Goal: Task Accomplishment & Management: Manage account settings

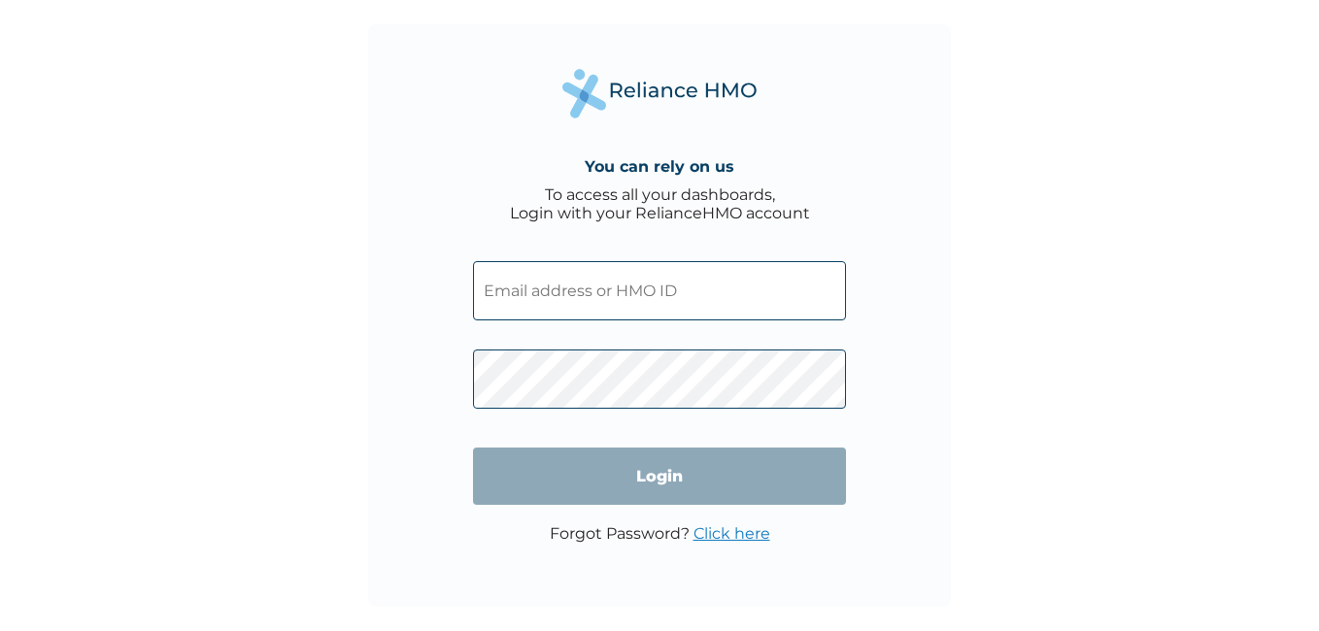
click at [549, 286] on input "text" at bounding box center [659, 290] width 373 height 59
paste input "FAB/10161/A"
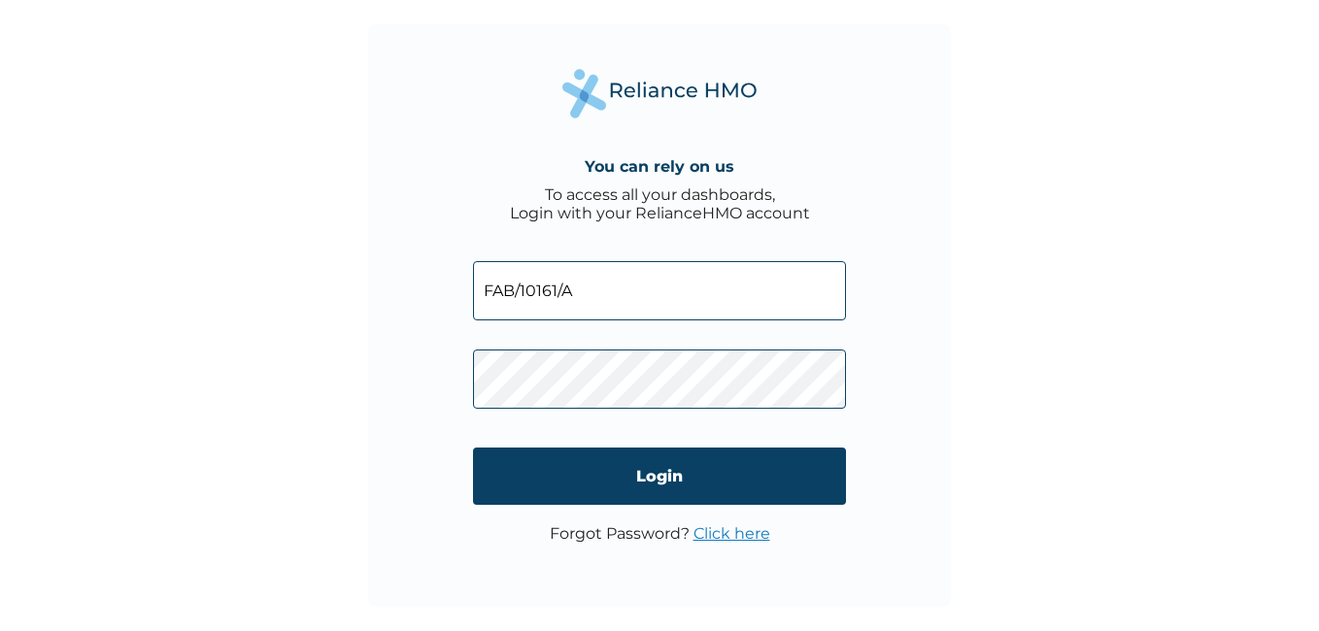
type input "FAB/10161/A"
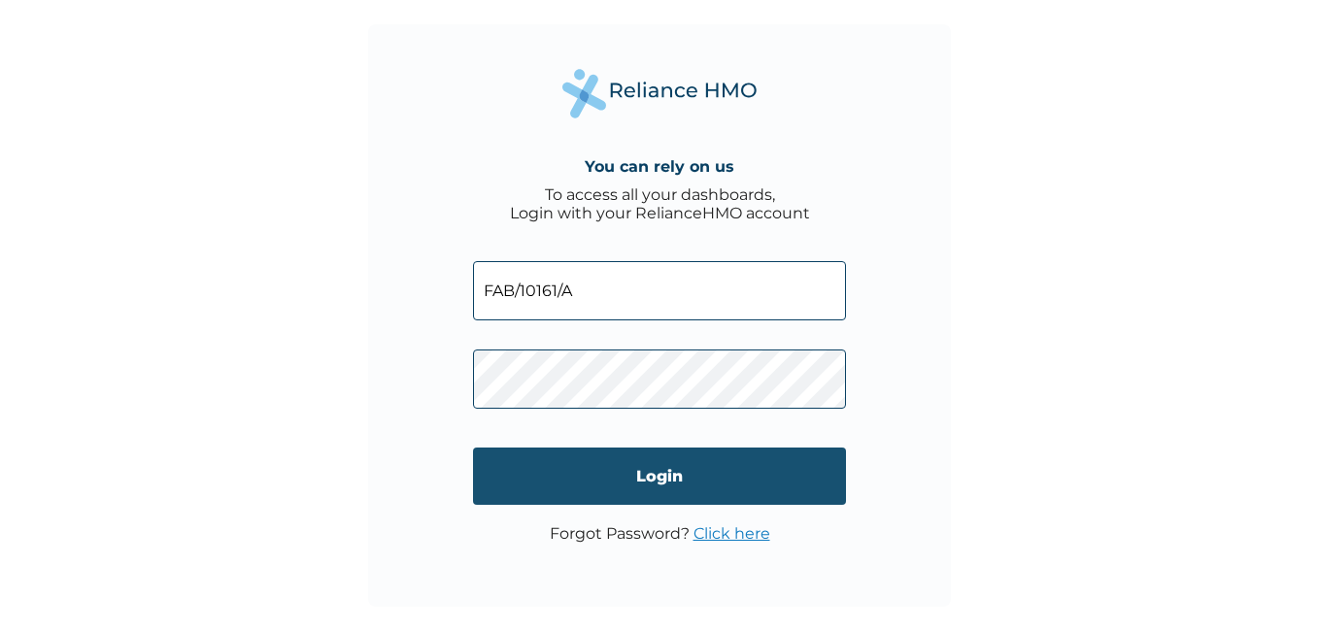
click at [703, 462] on input "Login" at bounding box center [659, 476] width 373 height 57
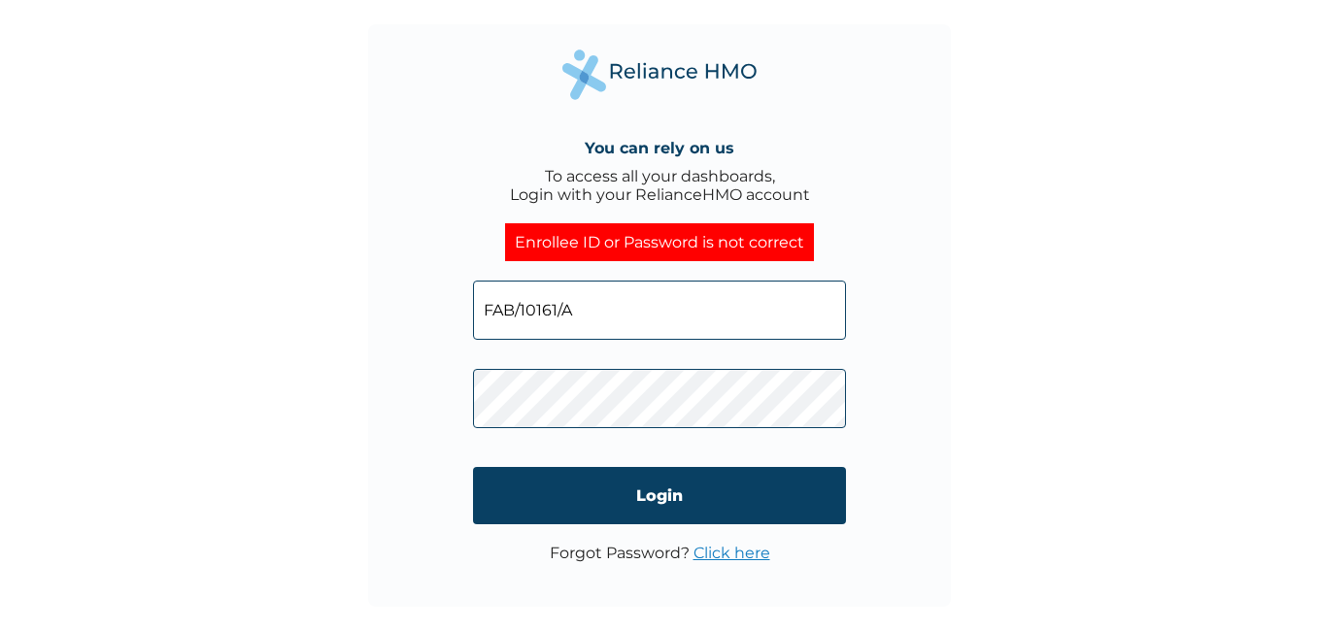
click at [729, 550] on link "Click here" at bounding box center [732, 553] width 77 height 18
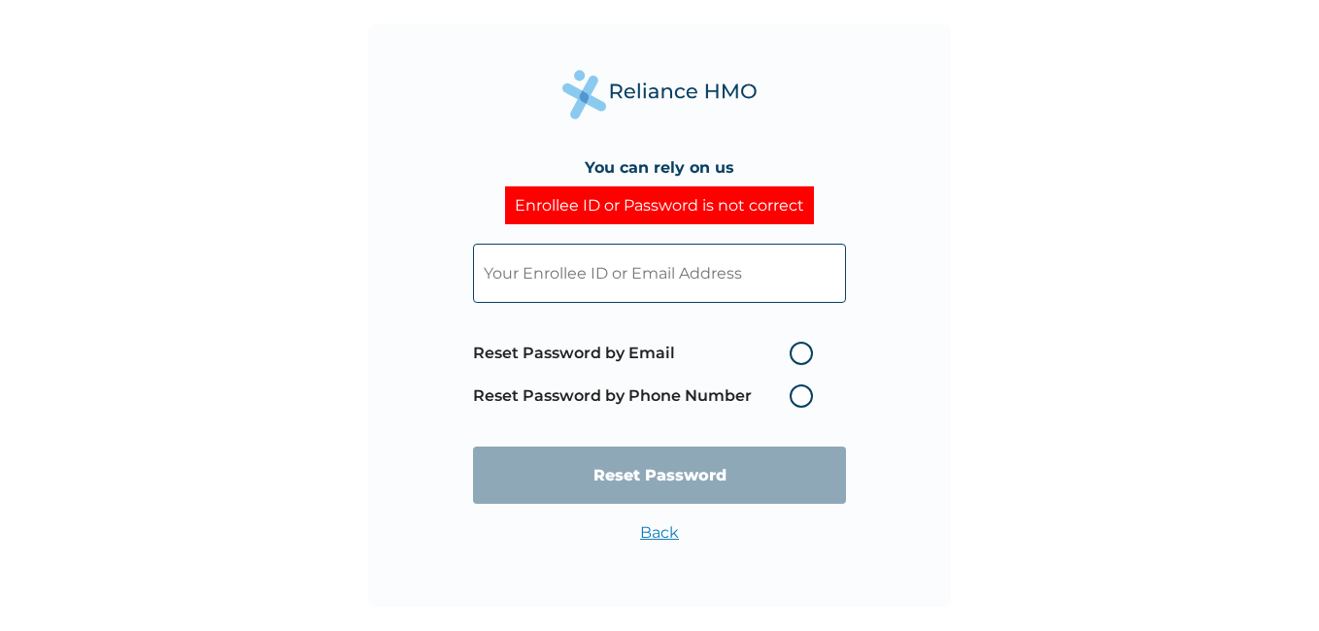
click at [791, 402] on label "Reset Password by Phone Number" at bounding box center [648, 396] width 350 height 23
drag, startPoint x: 791, startPoint y: 402, endPoint x: 802, endPoint y: 398, distance: 12.3
click at [802, 399] on label "Reset Password by Phone Number" at bounding box center [648, 396] width 350 height 23
click at [801, 398] on label "Reset Password by Phone Number" at bounding box center [648, 396] width 350 height 23
click at [806, 396] on label "Reset Password by Phone Number" at bounding box center [648, 396] width 350 height 23
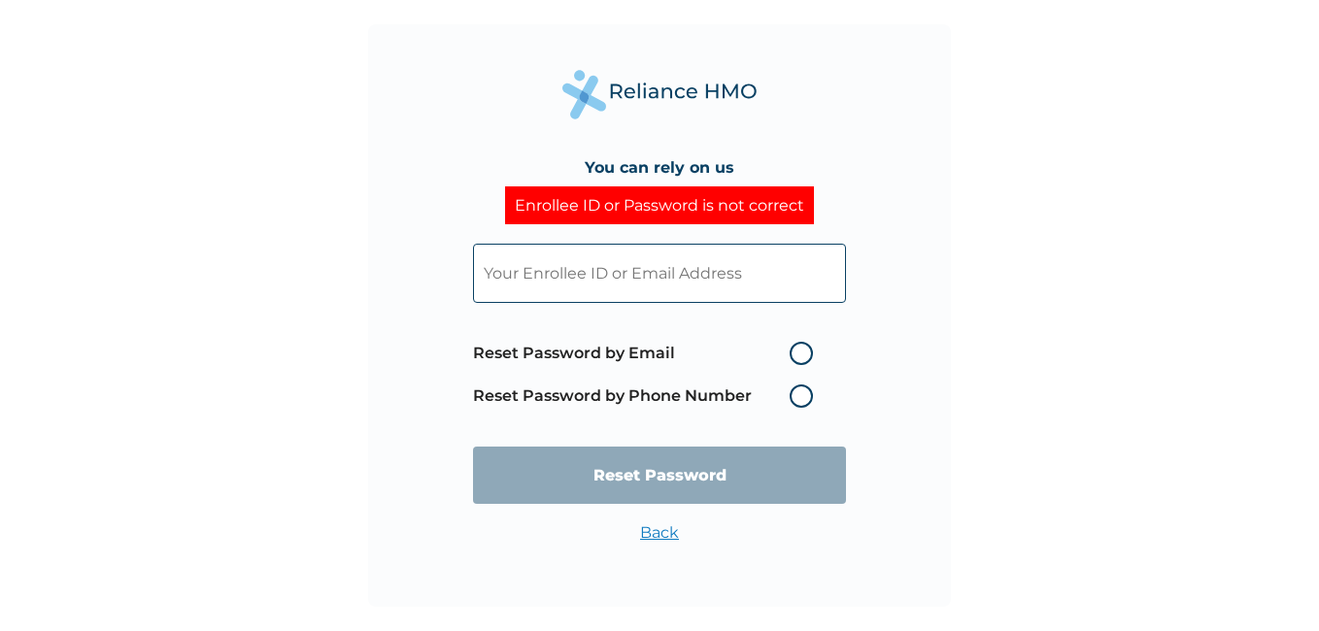
click at [600, 404] on label "Reset Password by Phone Number" at bounding box center [648, 396] width 350 height 23
click at [578, 389] on label "Reset Password by Phone Number" at bounding box center [648, 396] width 350 height 23
click at [799, 406] on label "Reset Password by Phone Number" at bounding box center [648, 396] width 350 height 23
click at [800, 389] on label "Reset Password by Phone Number" at bounding box center [648, 396] width 350 height 23
click at [798, 353] on label "Reset Password by Email" at bounding box center [648, 353] width 350 height 23
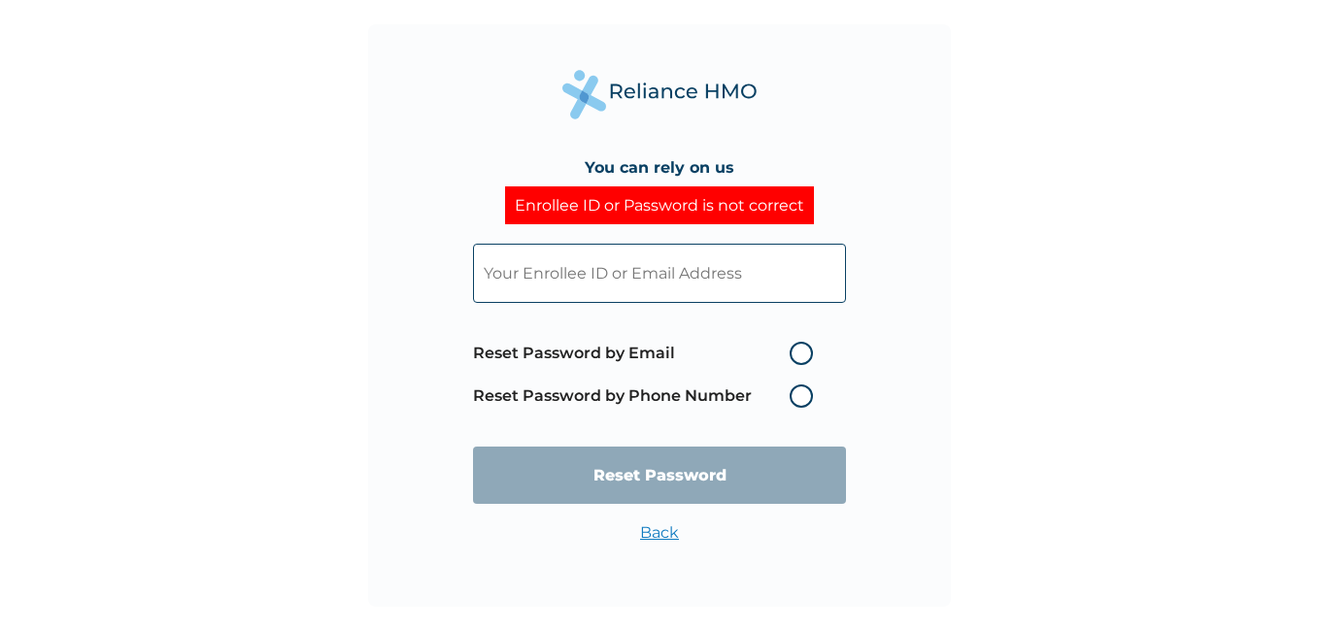
click at [794, 353] on input "Reset Password by Email" at bounding box center [777, 353] width 31 height 31
radio input "true"
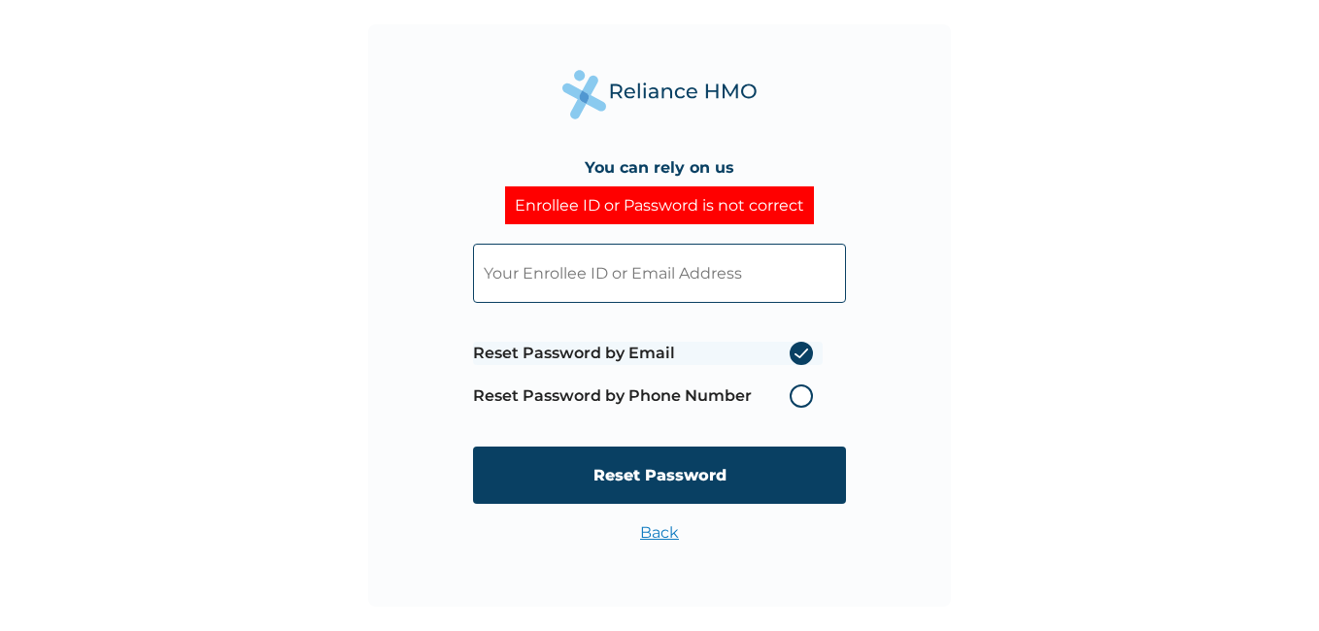
click at [802, 394] on label "Reset Password by Phone Number" at bounding box center [648, 396] width 350 height 23
click at [806, 395] on label "Reset Password by Phone Number" at bounding box center [648, 396] width 350 height 23
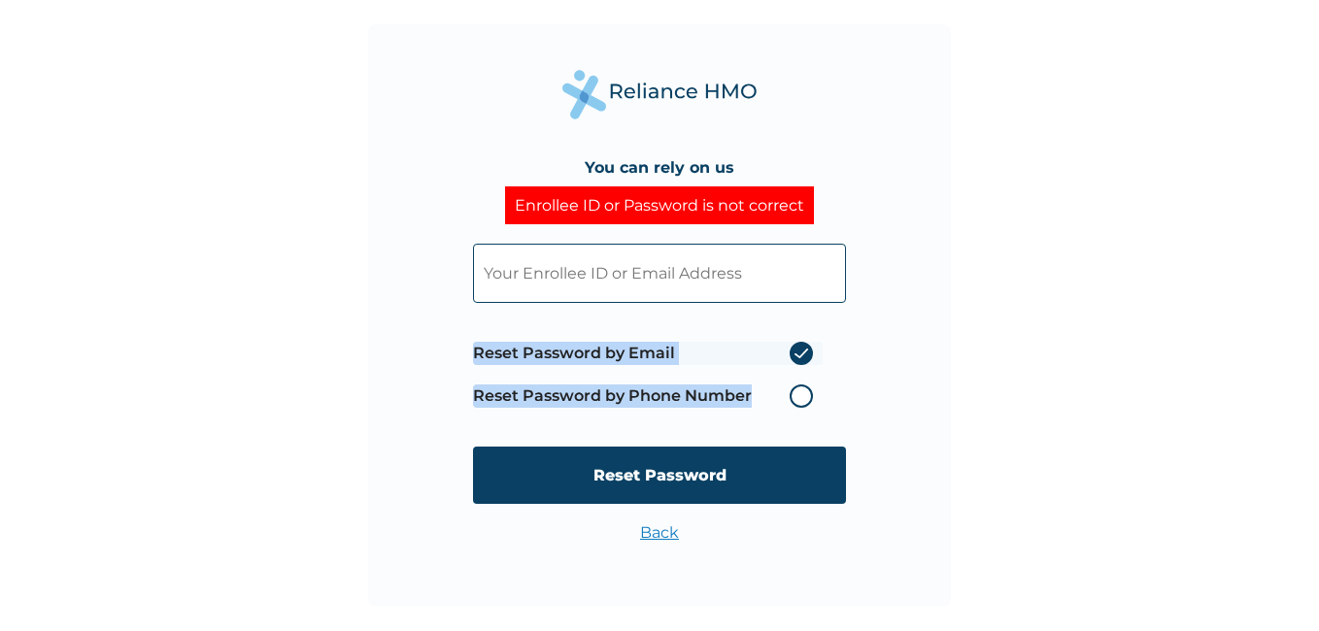
click at [806, 395] on label "Reset Password by Phone Number" at bounding box center [648, 396] width 350 height 23
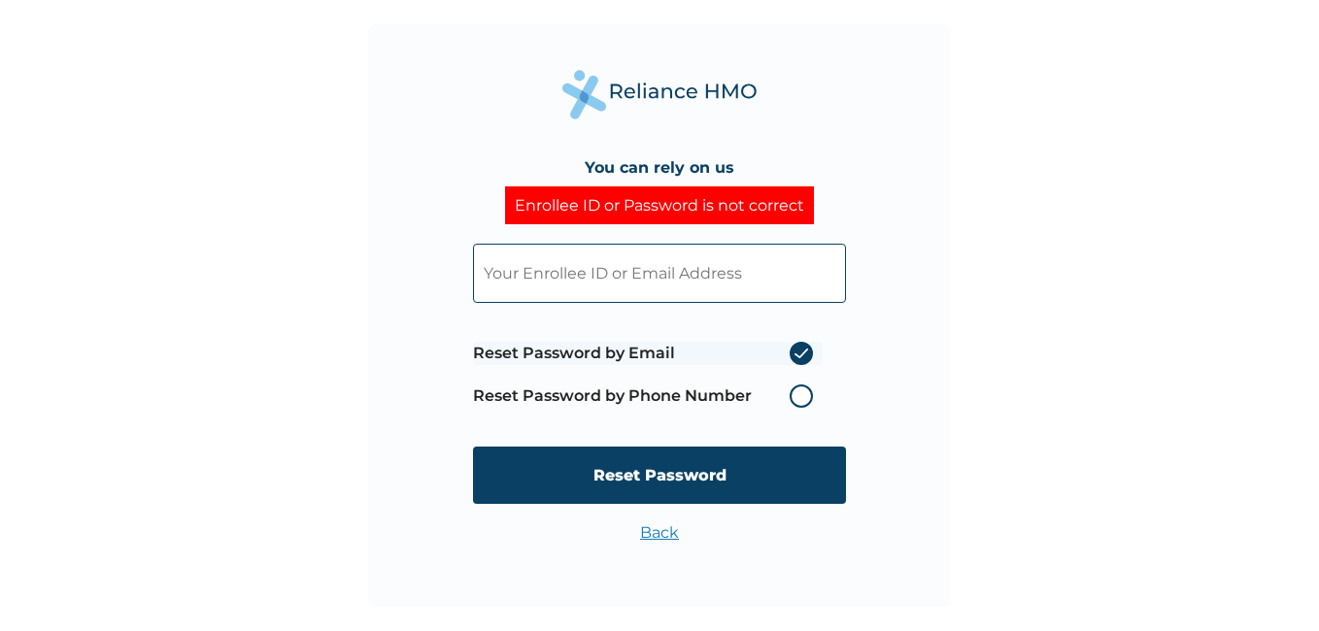
click at [801, 351] on label "Reset Password by Email" at bounding box center [648, 353] width 350 height 23
click at [794, 351] on input "Reset Password by Email" at bounding box center [777, 353] width 31 height 31
click at [800, 351] on label "Reset Password by Email" at bounding box center [648, 353] width 350 height 23
click at [794, 351] on input "Reset Password by Email" at bounding box center [777, 353] width 31 height 31
click at [689, 277] on input "text" at bounding box center [659, 273] width 373 height 59
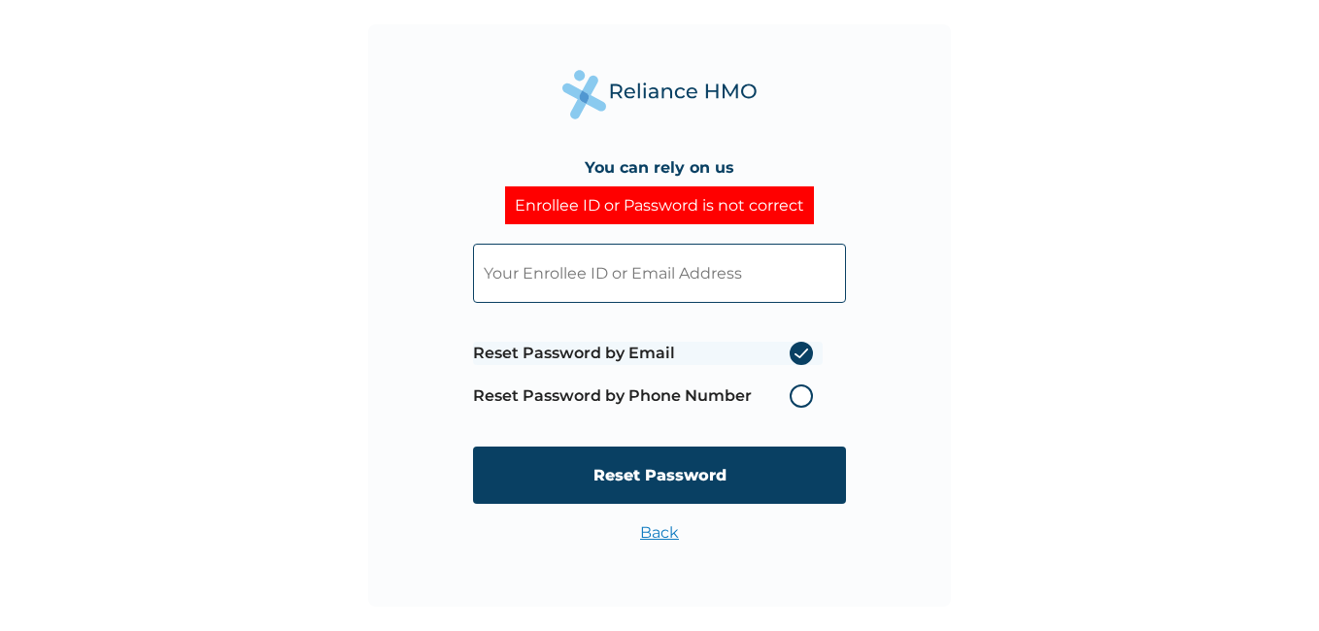
type input "realteegi@gmail.com"
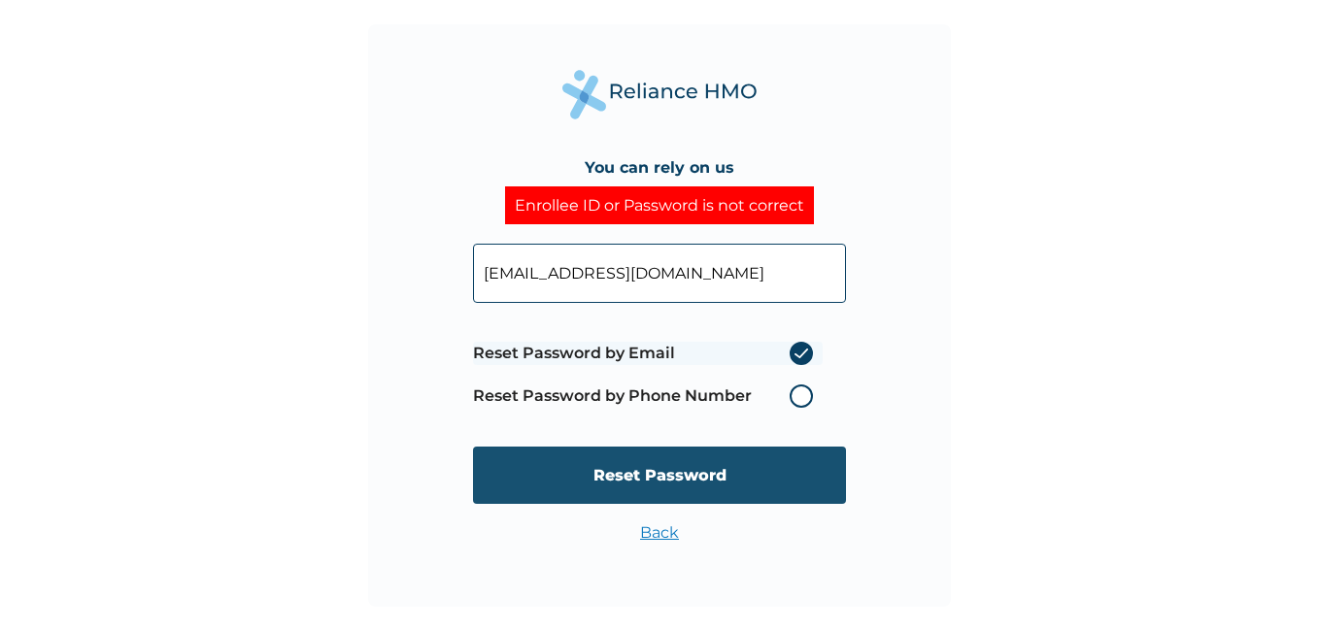
click at [653, 461] on input "Reset Password" at bounding box center [659, 475] width 373 height 57
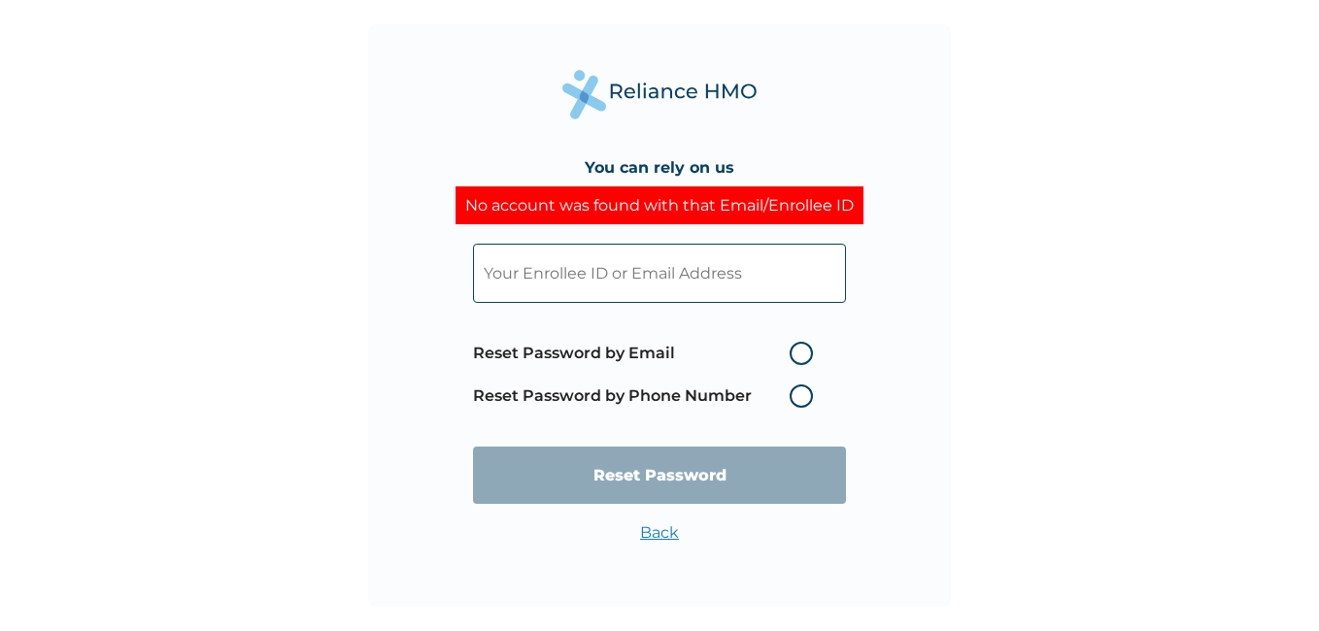
click at [609, 278] on input "text" at bounding box center [659, 273] width 373 height 59
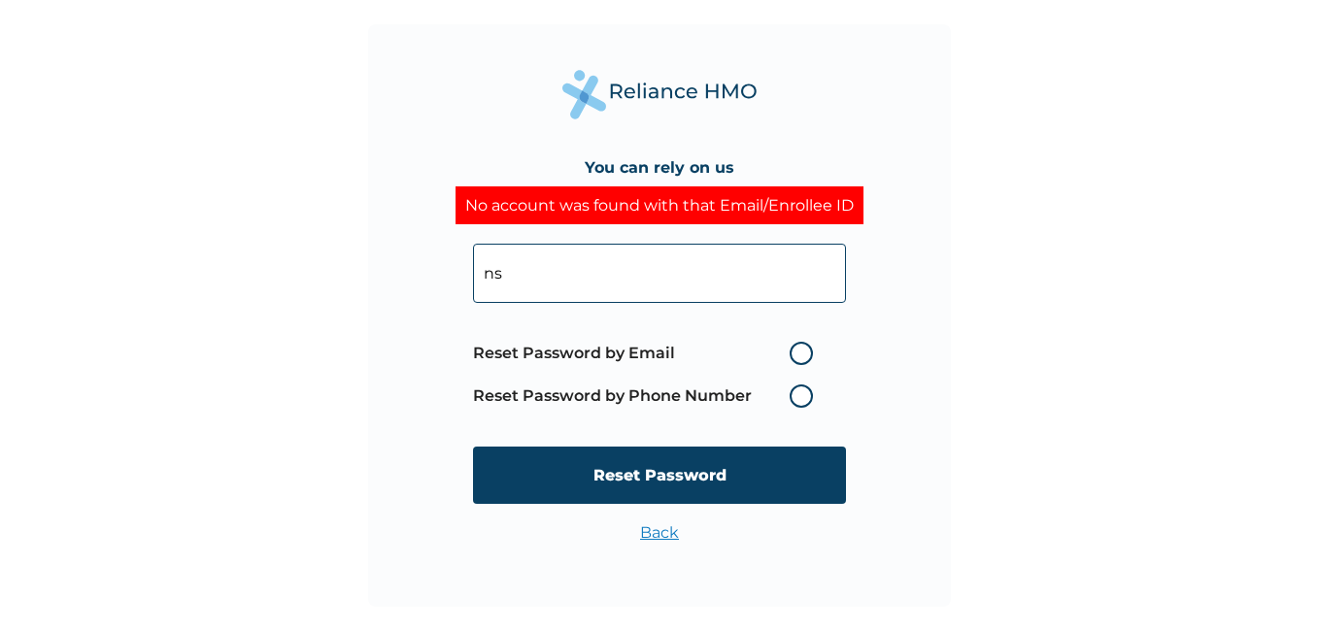
type input "nsidas@gmail.com"
click at [814, 394] on label "Reset Password by Phone Number" at bounding box center [648, 396] width 350 height 23
click at [785, 400] on label "Reset Password by Phone Number" at bounding box center [648, 396] width 350 height 23
click at [804, 392] on label "Reset Password by Phone Number" at bounding box center [648, 396] width 350 height 23
click at [802, 351] on label "Reset Password by Email" at bounding box center [648, 353] width 350 height 23
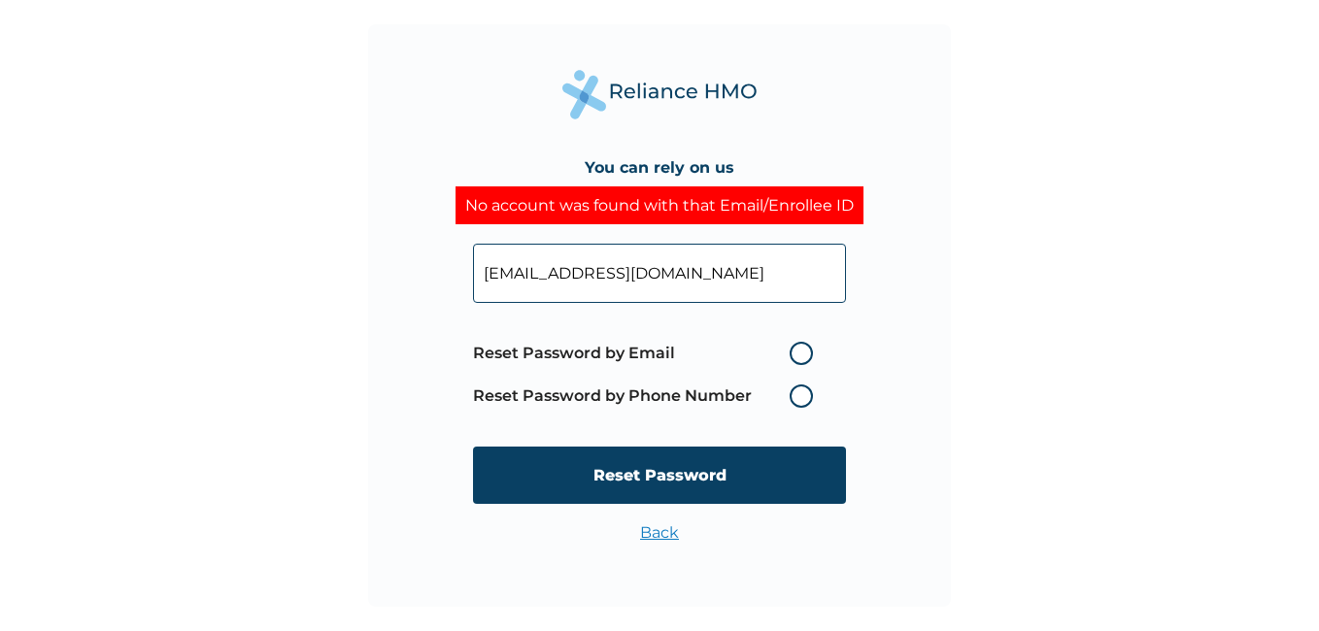
click at [794, 351] on input "Reset Password by Email" at bounding box center [777, 353] width 31 height 31
radio input "true"
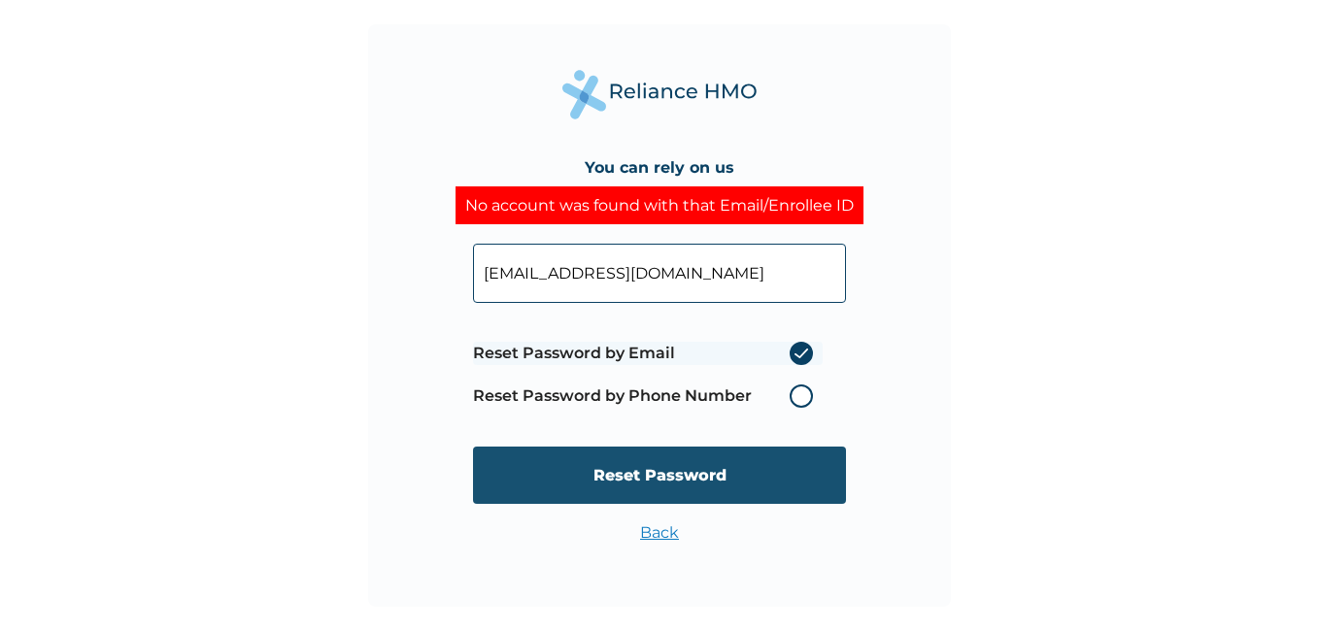
click at [681, 475] on input "Reset Password" at bounding box center [659, 475] width 373 height 57
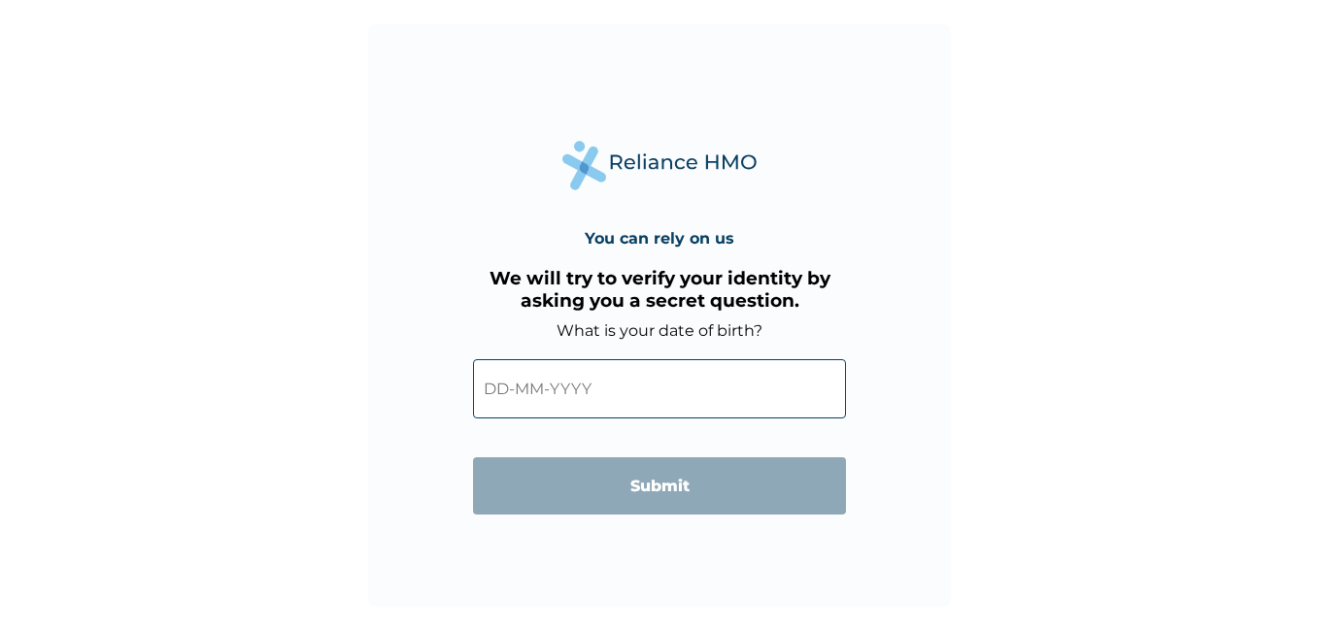
click at [581, 387] on input "text" at bounding box center [659, 388] width 373 height 59
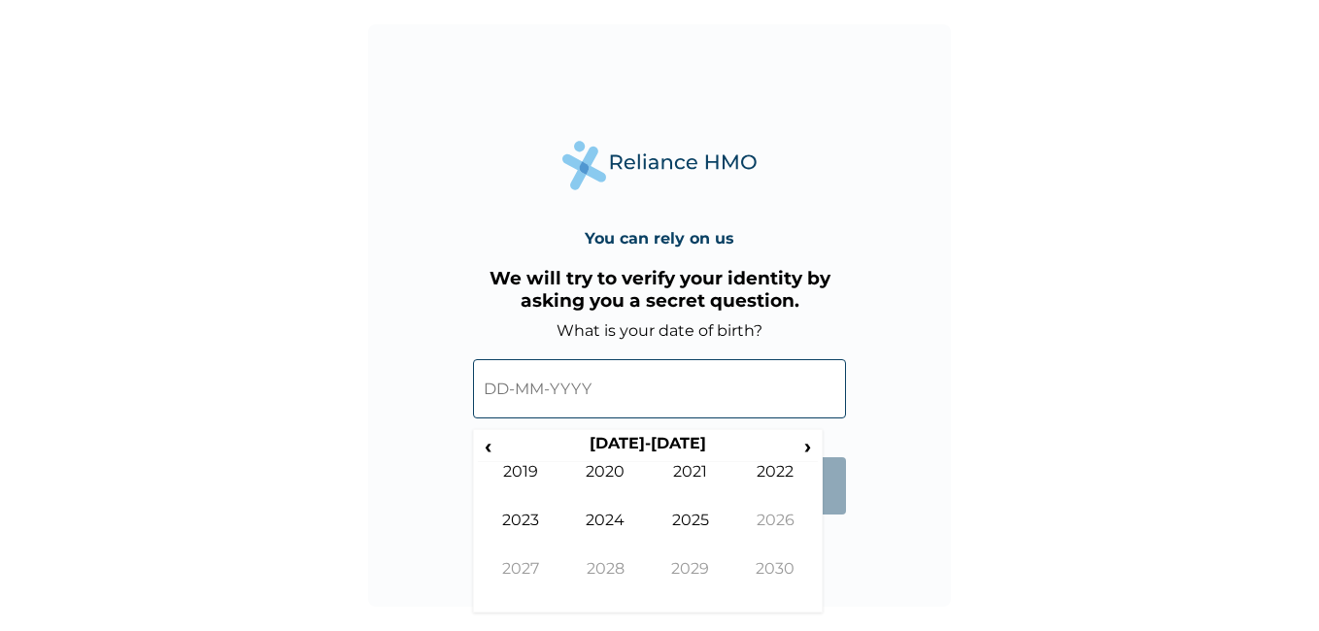
click at [496, 389] on input "text" at bounding box center [659, 388] width 373 height 59
click at [495, 450] on span "‹" at bounding box center [488, 446] width 20 height 24
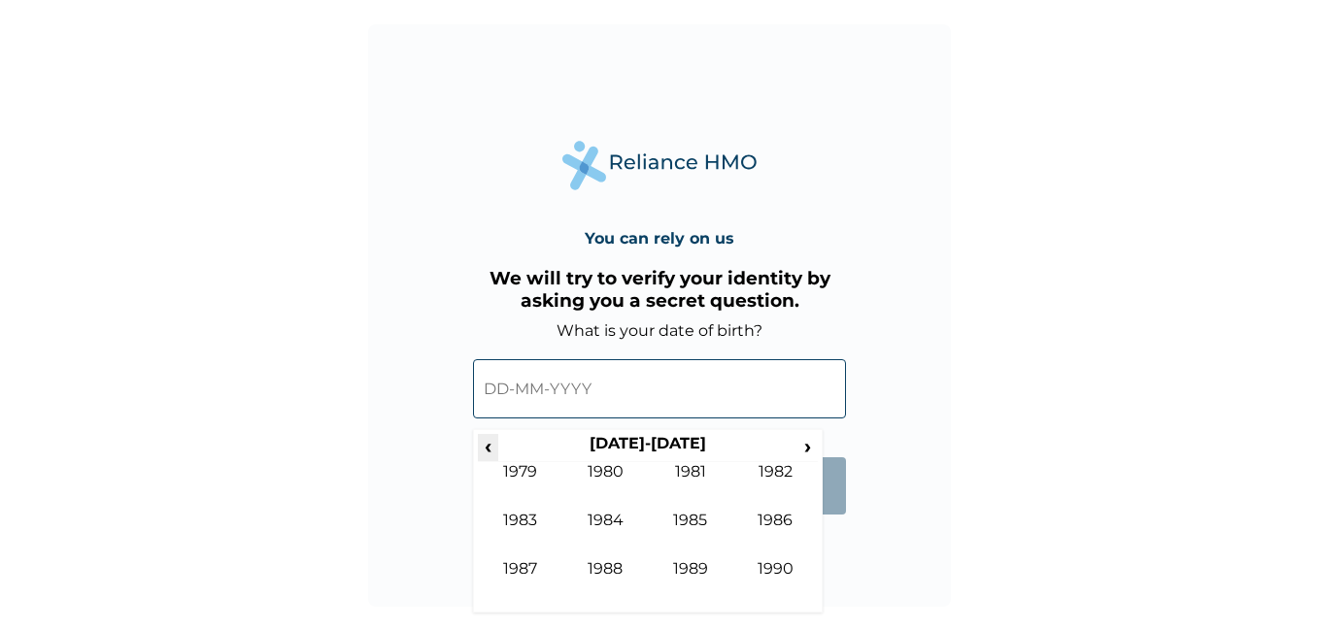
click at [495, 450] on span "‹" at bounding box center [488, 446] width 20 height 24
click at [804, 444] on span "›" at bounding box center [807, 446] width 21 height 24
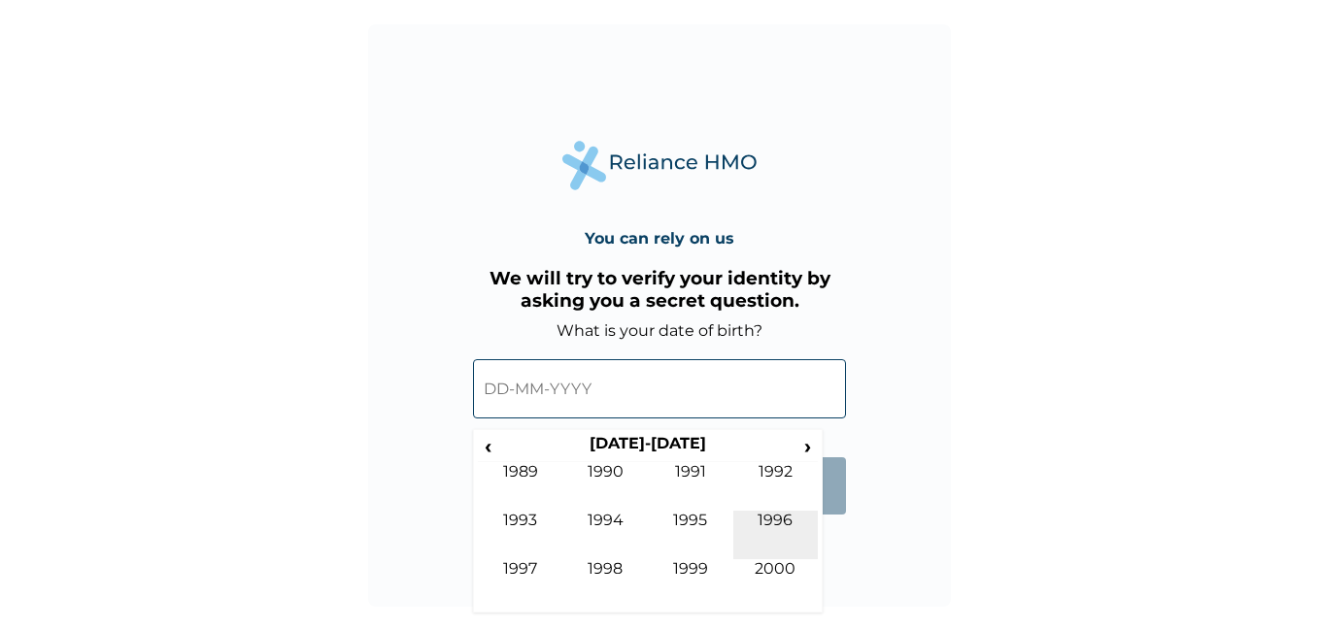
click at [773, 511] on td "1996" at bounding box center [775, 535] width 85 height 49
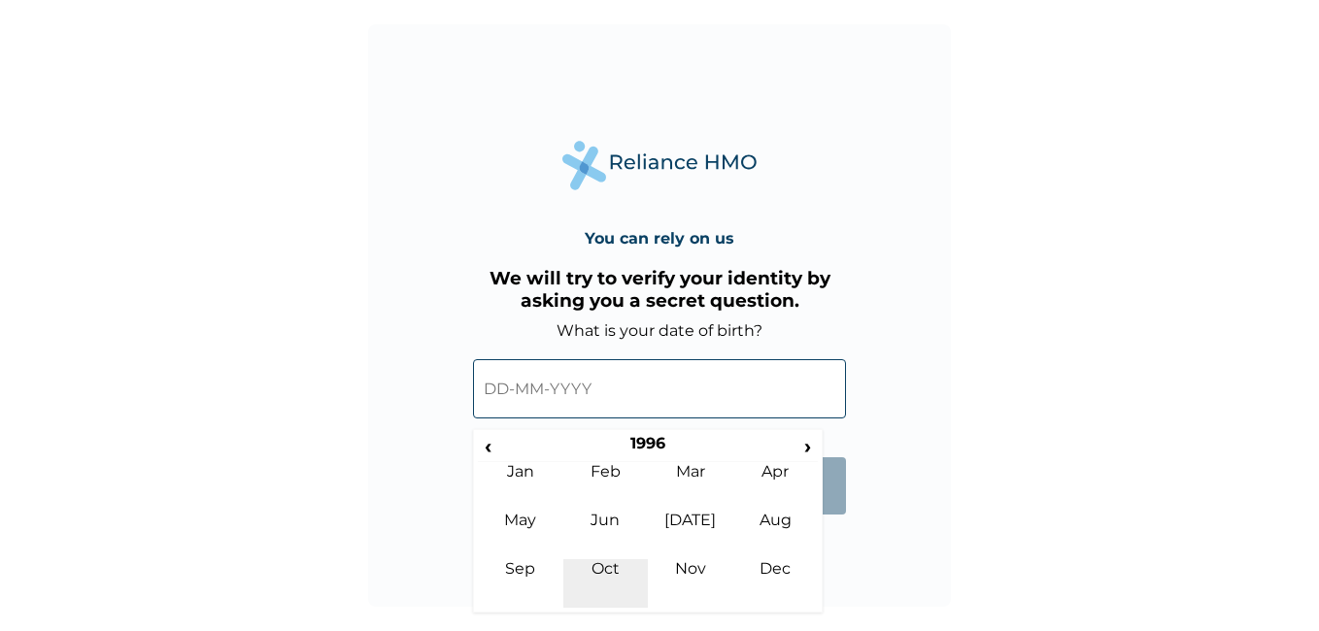
click at [627, 576] on td "Oct" at bounding box center [605, 583] width 85 height 49
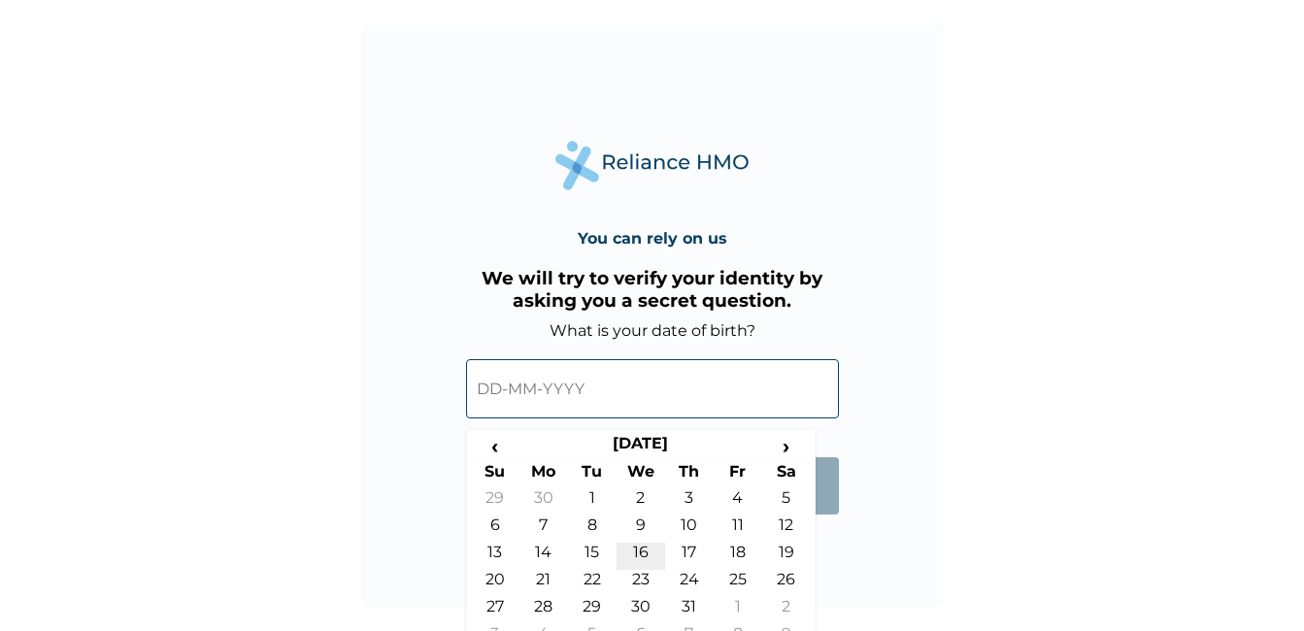
click at [647, 543] on td "16" at bounding box center [641, 556] width 49 height 27
type input "16-10-1996"
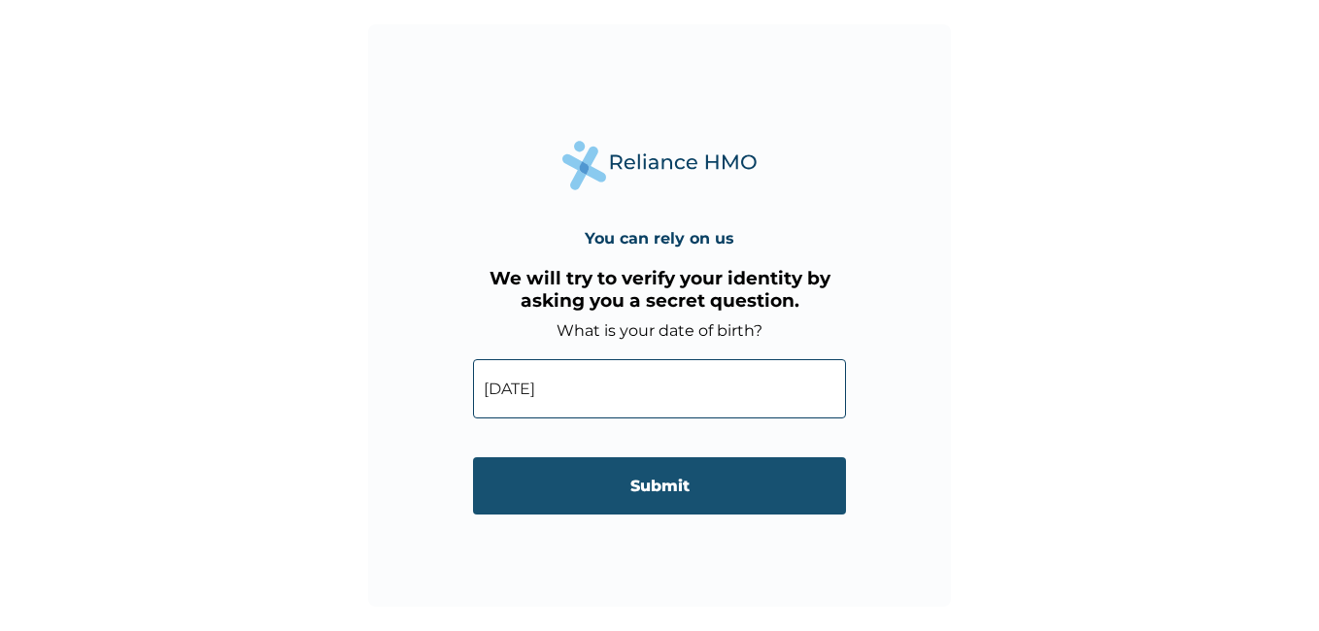
click at [674, 495] on input "Submit" at bounding box center [659, 485] width 373 height 57
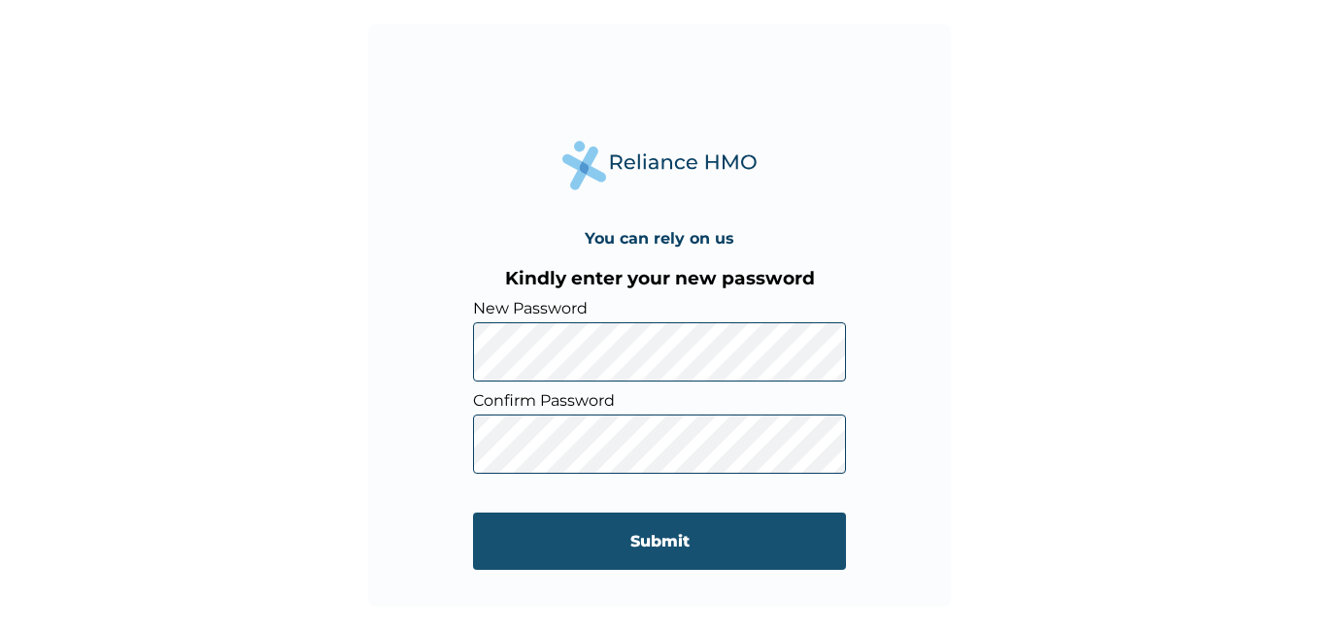
click at [602, 534] on input "Submit" at bounding box center [659, 541] width 373 height 57
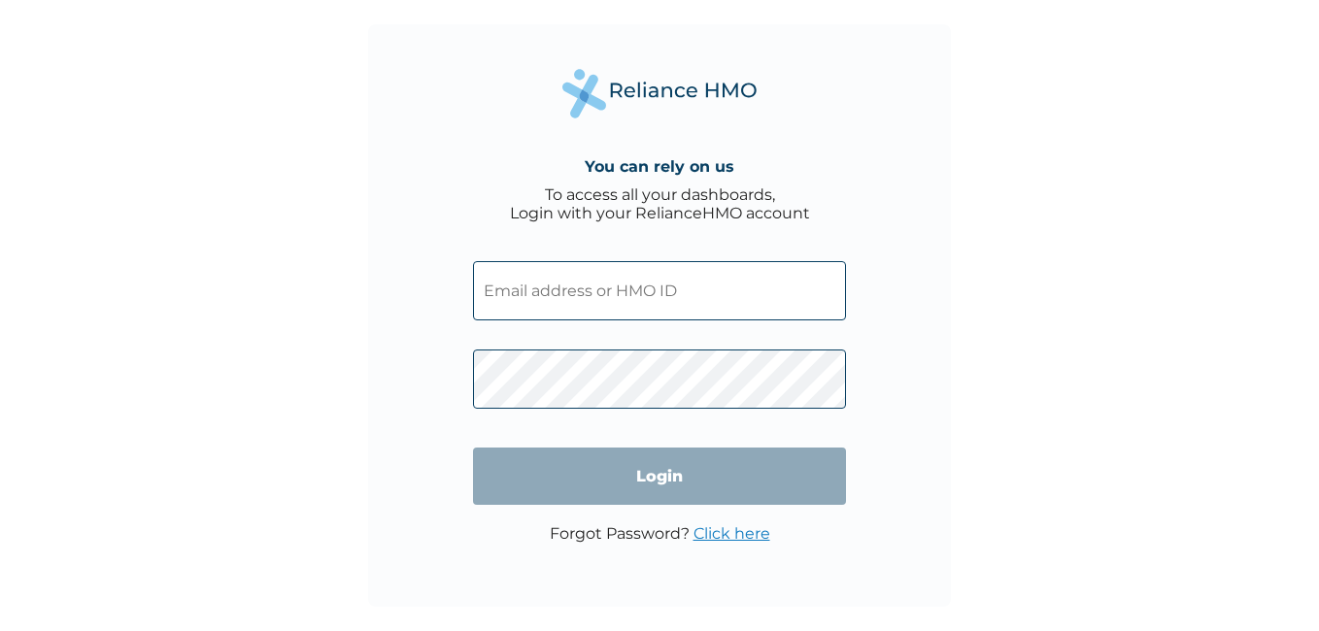
click at [602, 299] on input "text" at bounding box center [659, 290] width 373 height 59
type input "FAB/10161/A"
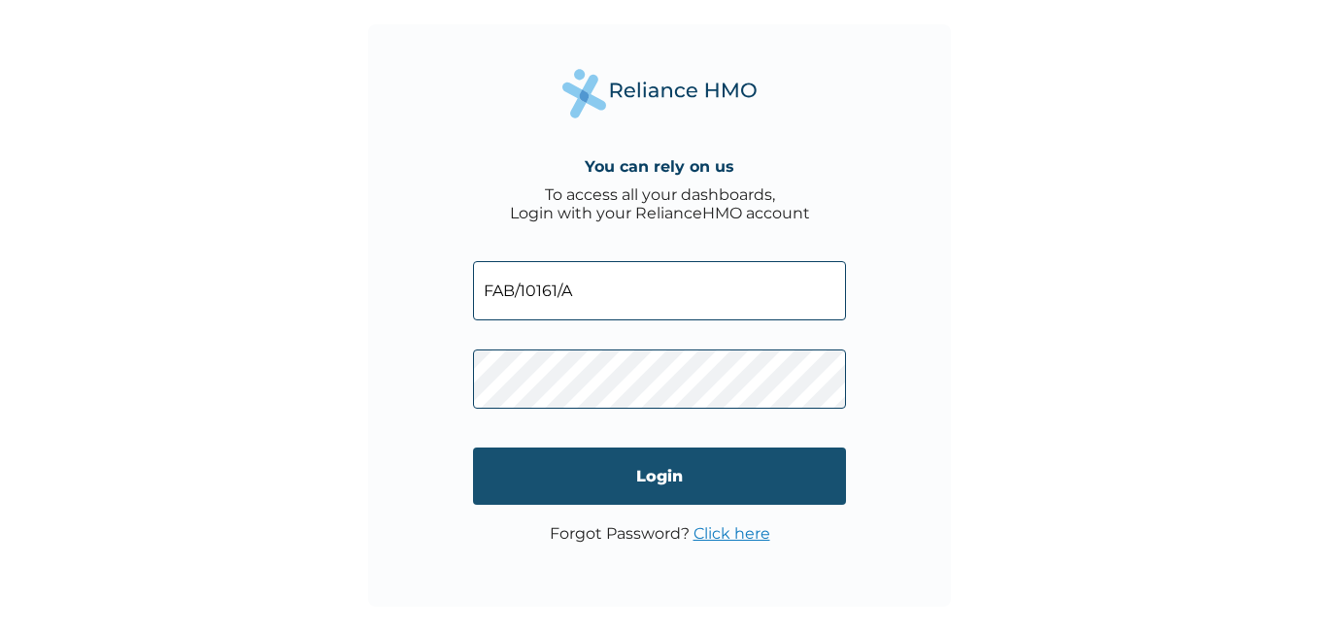
click at [601, 458] on input "Login" at bounding box center [659, 476] width 373 height 57
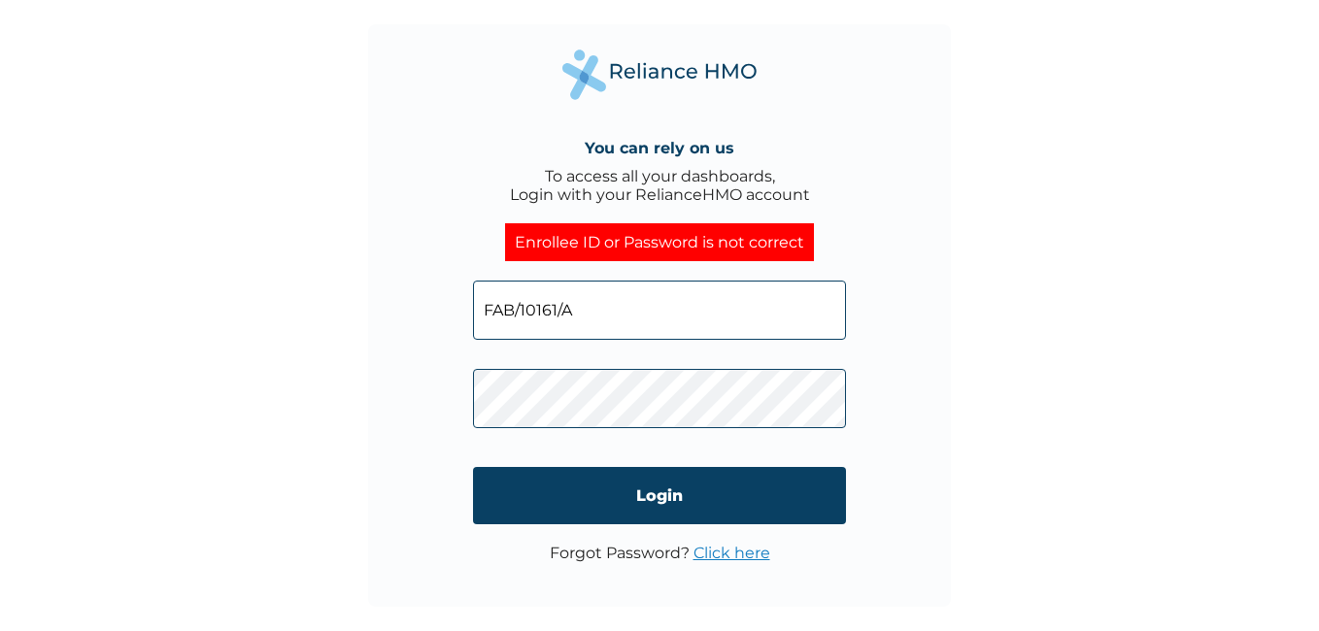
click at [143, 371] on div "You can rely on us To access all your dashboards, Login with your RelianceHMO a…" at bounding box center [659, 315] width 1319 height 631
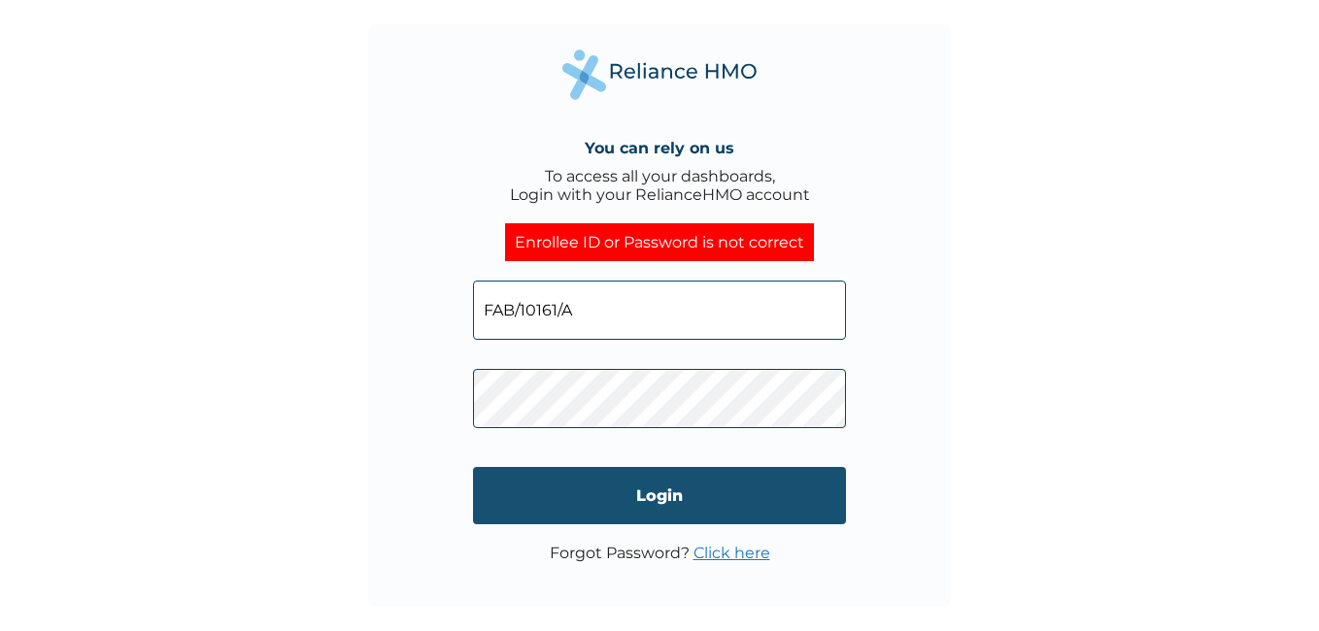
click at [608, 495] on input "Login" at bounding box center [659, 495] width 373 height 57
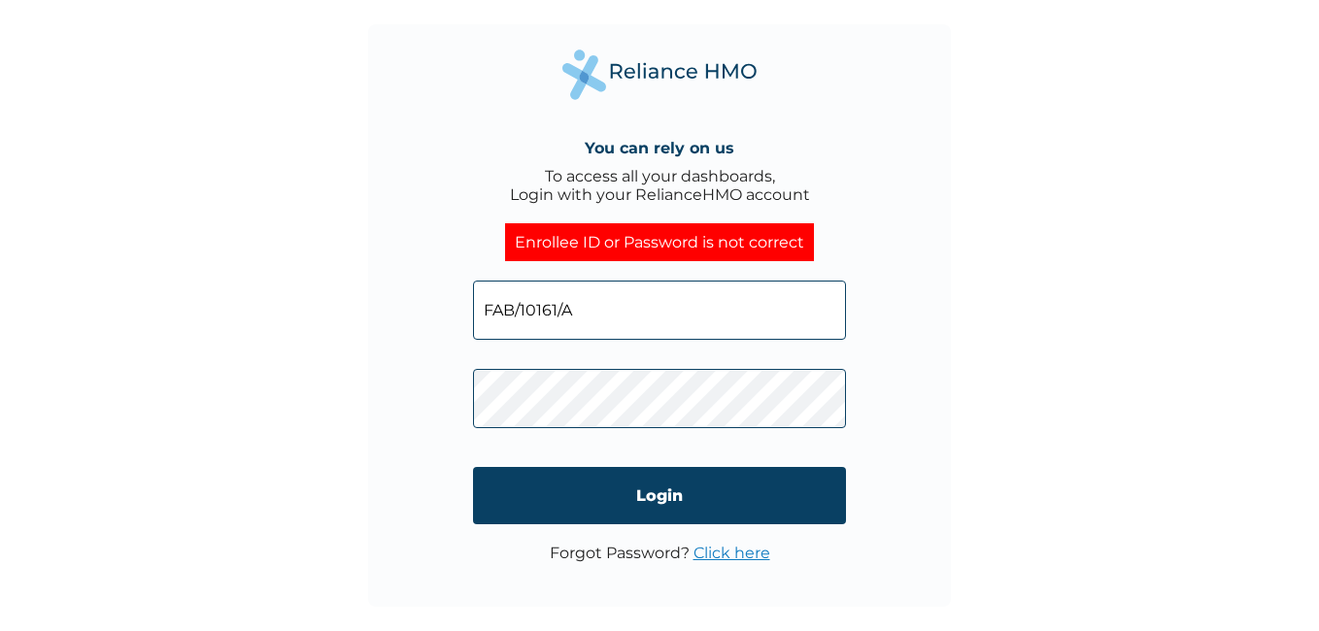
click at [729, 557] on link "Click here" at bounding box center [732, 553] width 77 height 18
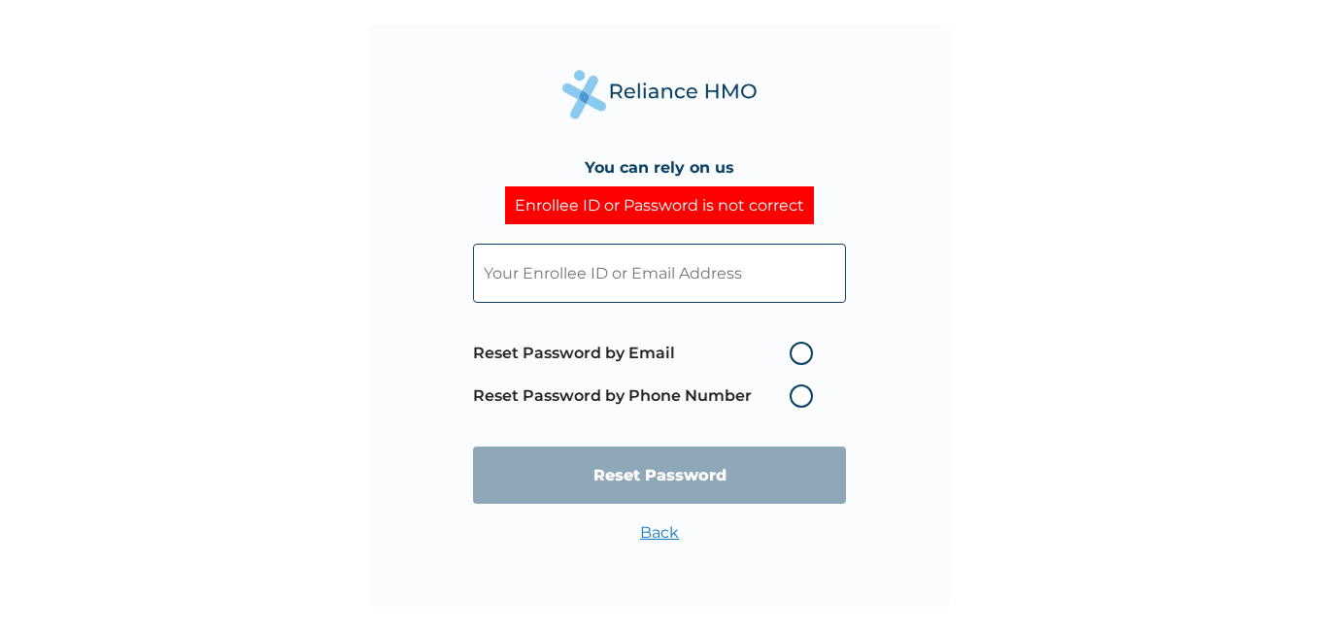
click at [795, 396] on label "Reset Password by Phone Number" at bounding box center [648, 396] width 350 height 23
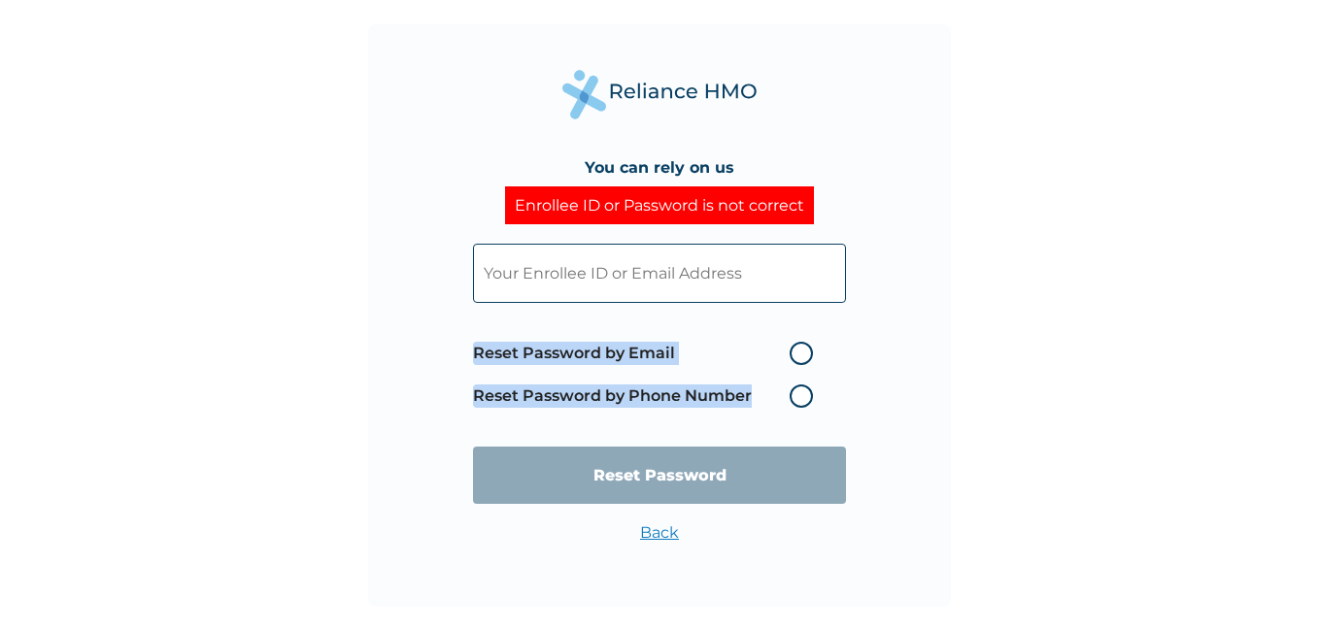
click at [795, 396] on label "Reset Password by Phone Number" at bounding box center [648, 396] width 350 height 23
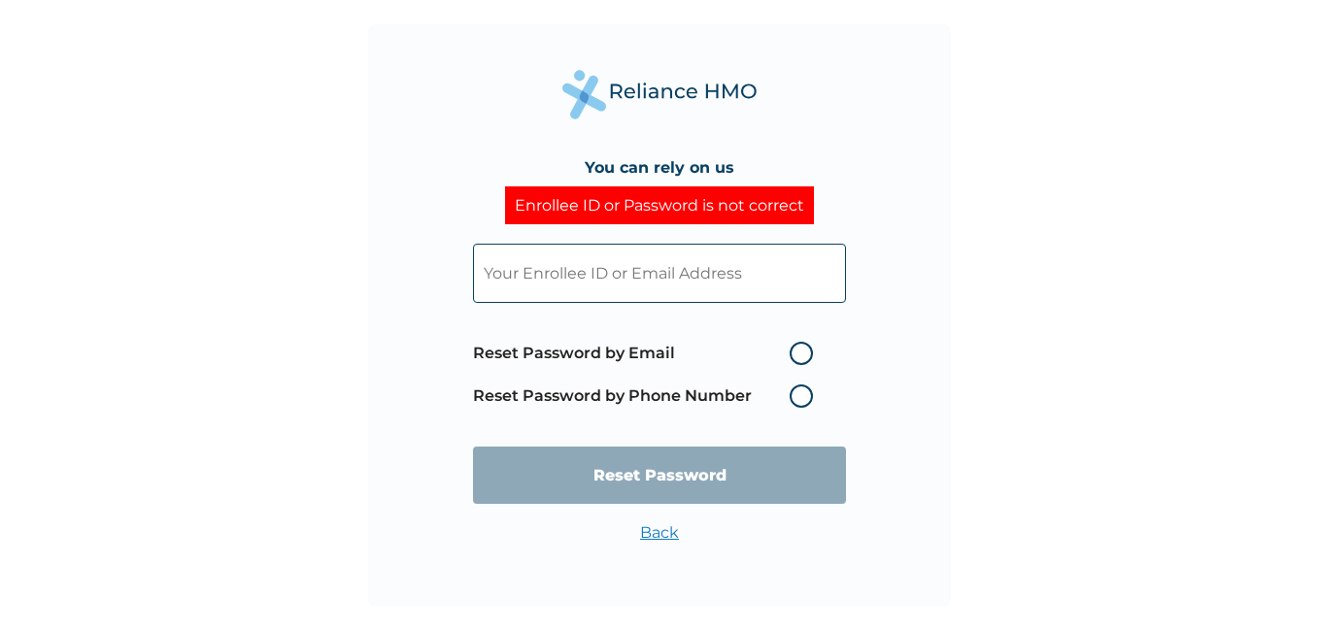
click at [807, 356] on label "Reset Password by Email" at bounding box center [648, 353] width 350 height 23
click at [794, 356] on input "Reset Password by Email" at bounding box center [777, 353] width 31 height 31
radio input "true"
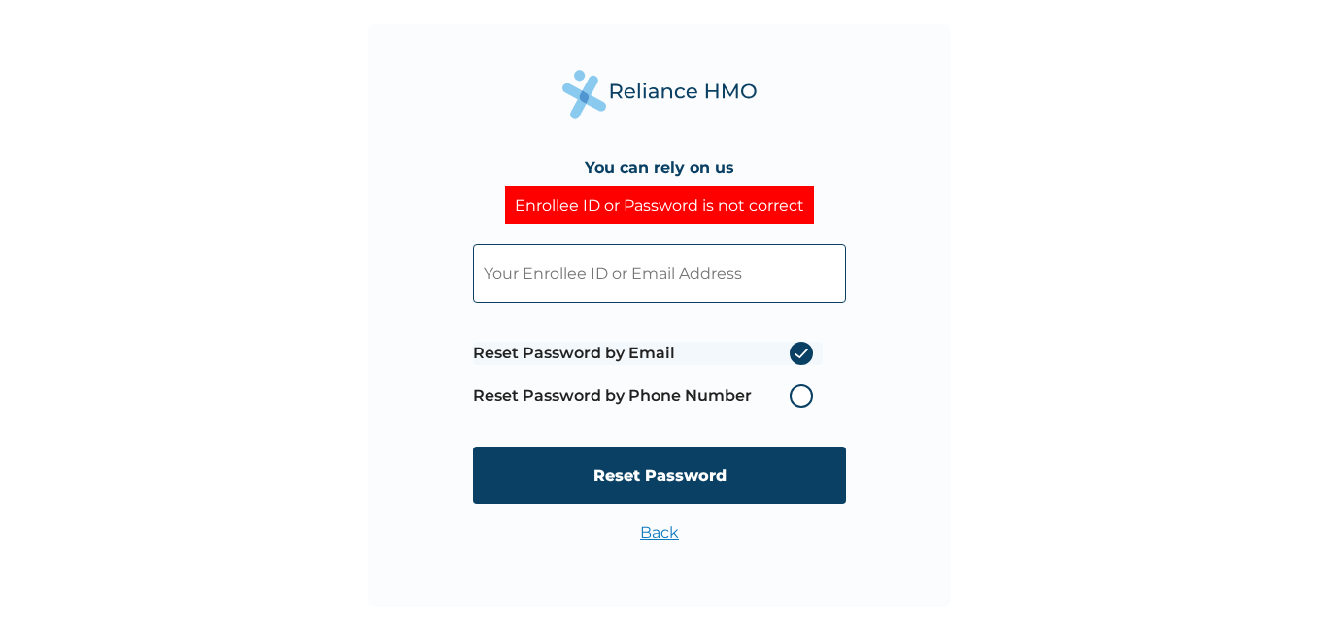
click at [662, 277] on input "text" at bounding box center [659, 273] width 373 height 59
type input "nsidas@gmail.com"
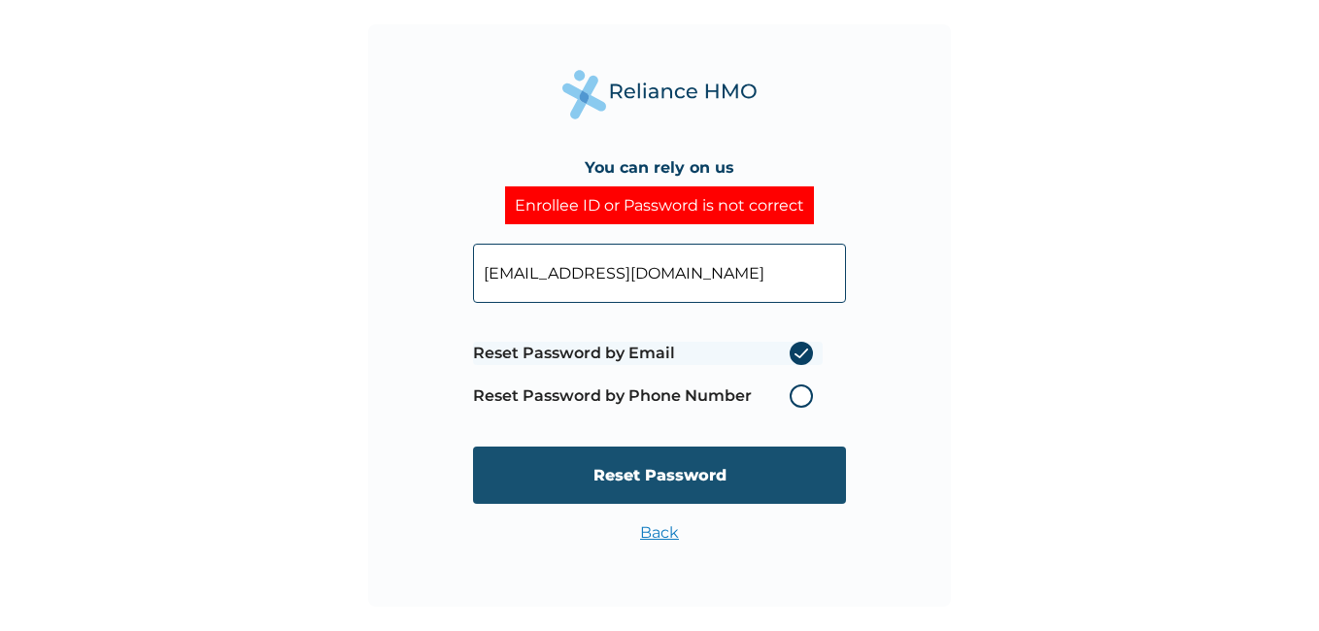
click at [622, 473] on input "Reset Password" at bounding box center [659, 475] width 373 height 57
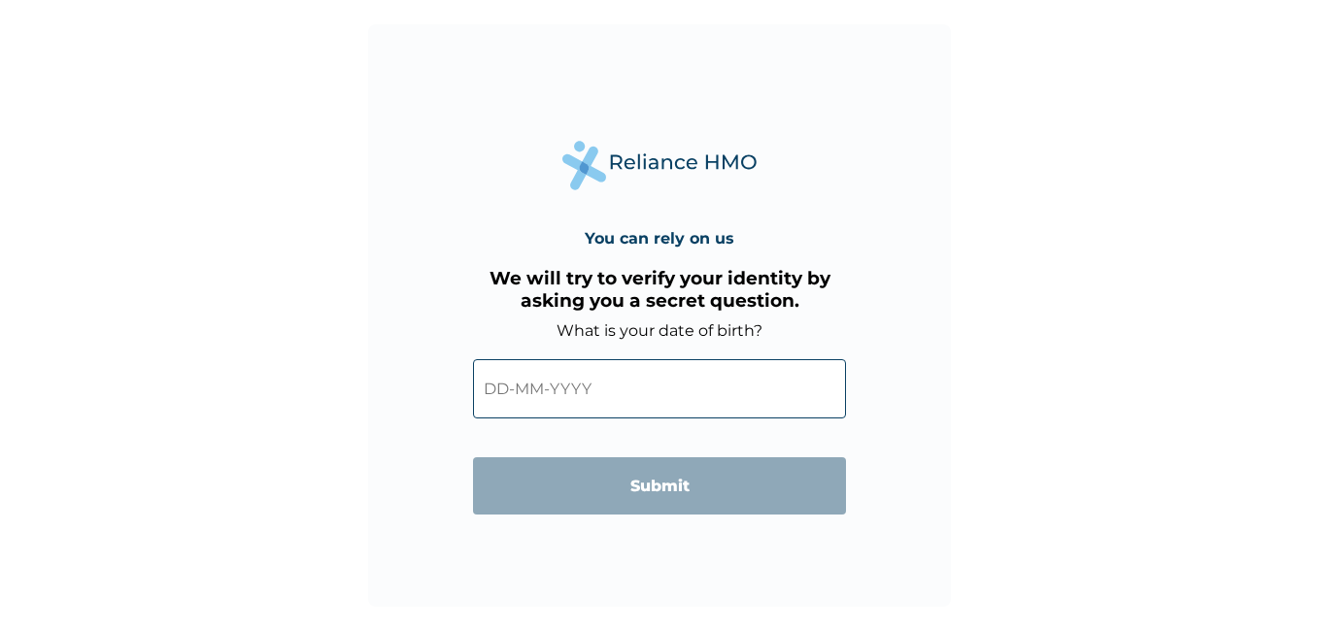
click at [540, 393] on input "text" at bounding box center [659, 388] width 373 height 59
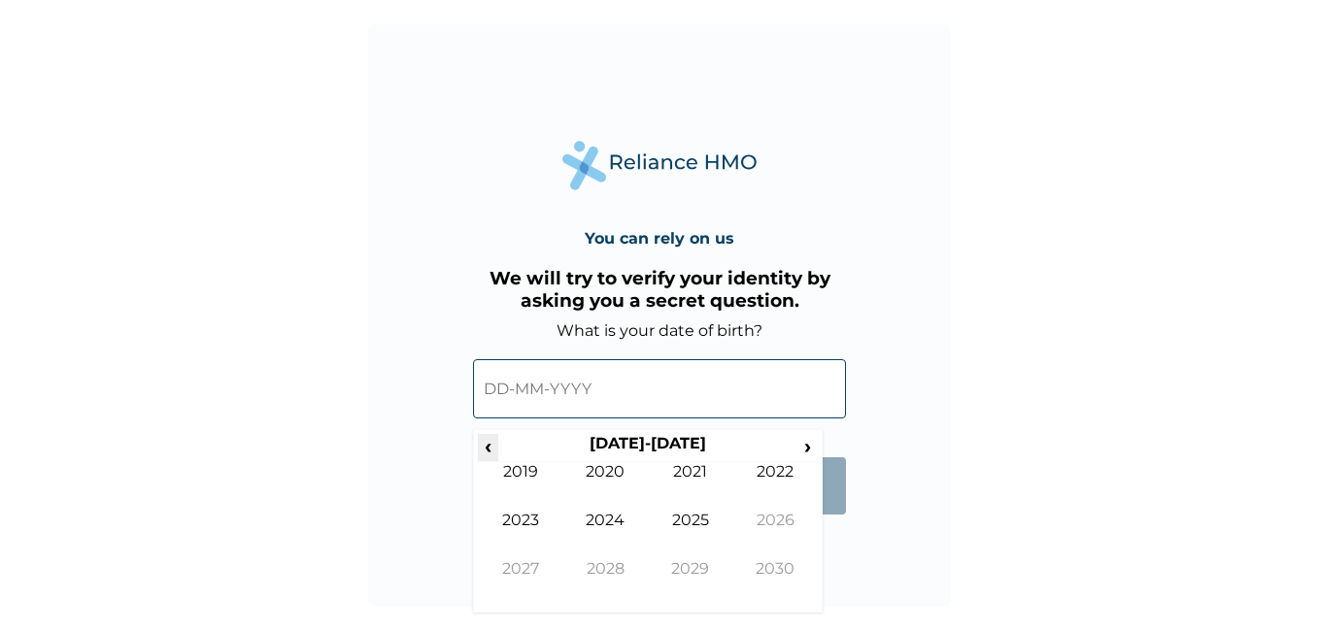
click at [488, 442] on span "‹" at bounding box center [488, 446] width 20 height 24
click at [488, 443] on span "‹" at bounding box center [488, 446] width 20 height 24
click at [777, 520] on td "1996" at bounding box center [775, 535] width 85 height 49
click at [614, 567] on td "Oct" at bounding box center [605, 583] width 85 height 49
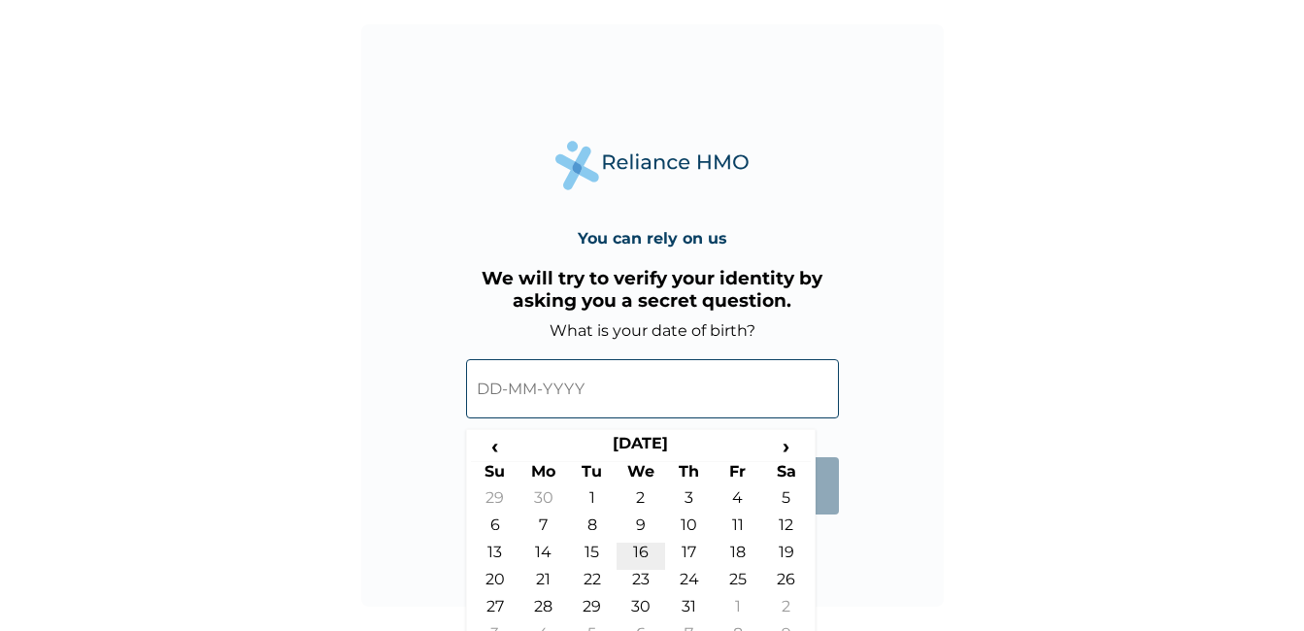
click at [651, 551] on td "16" at bounding box center [641, 556] width 49 height 27
type input "16-10-1996"
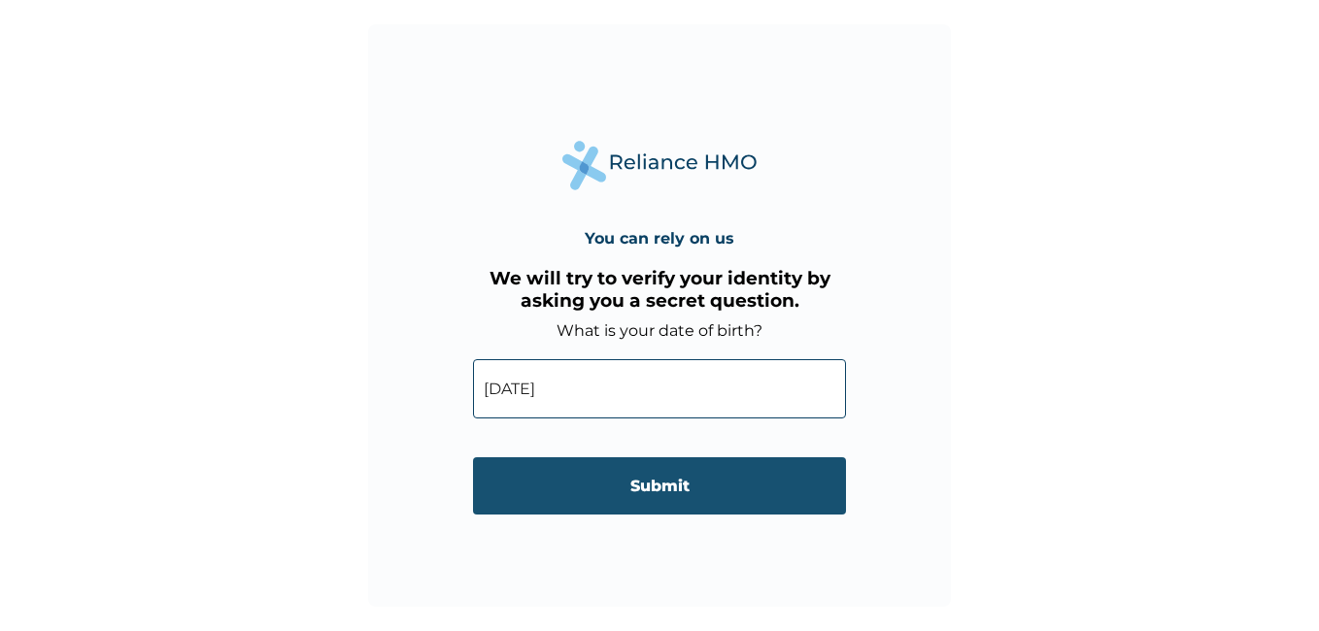
click at [658, 493] on input "Submit" at bounding box center [659, 485] width 373 height 57
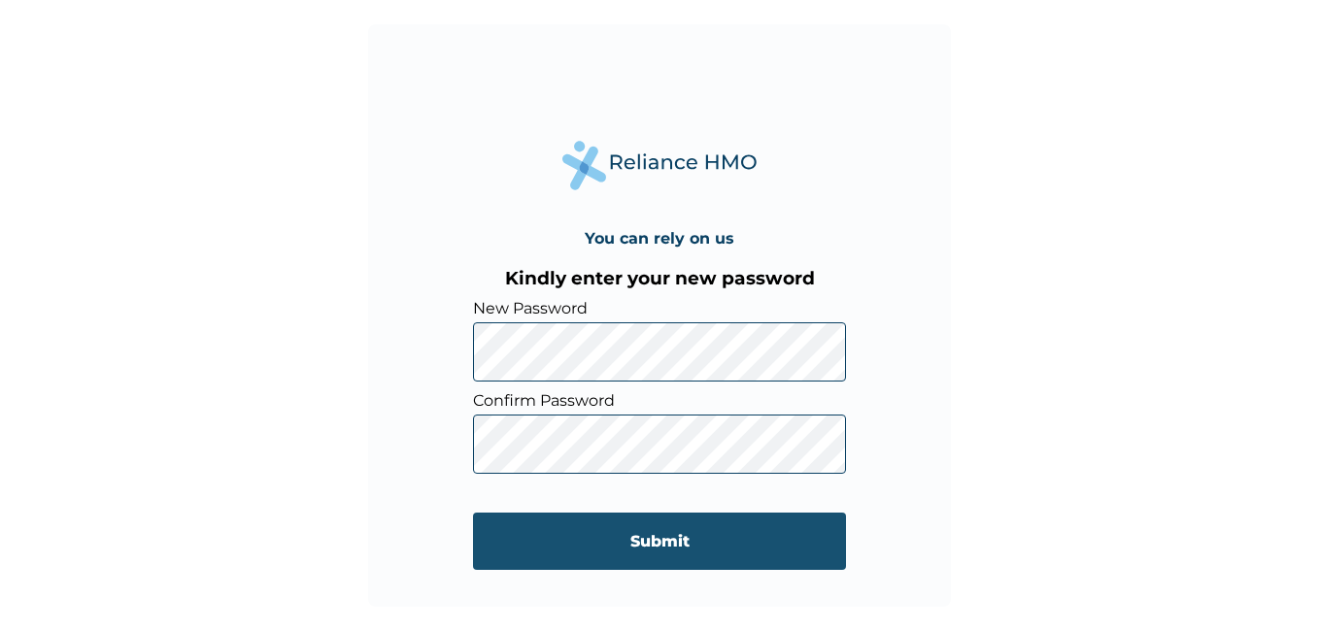
click at [665, 537] on input "Submit" at bounding box center [659, 541] width 373 height 57
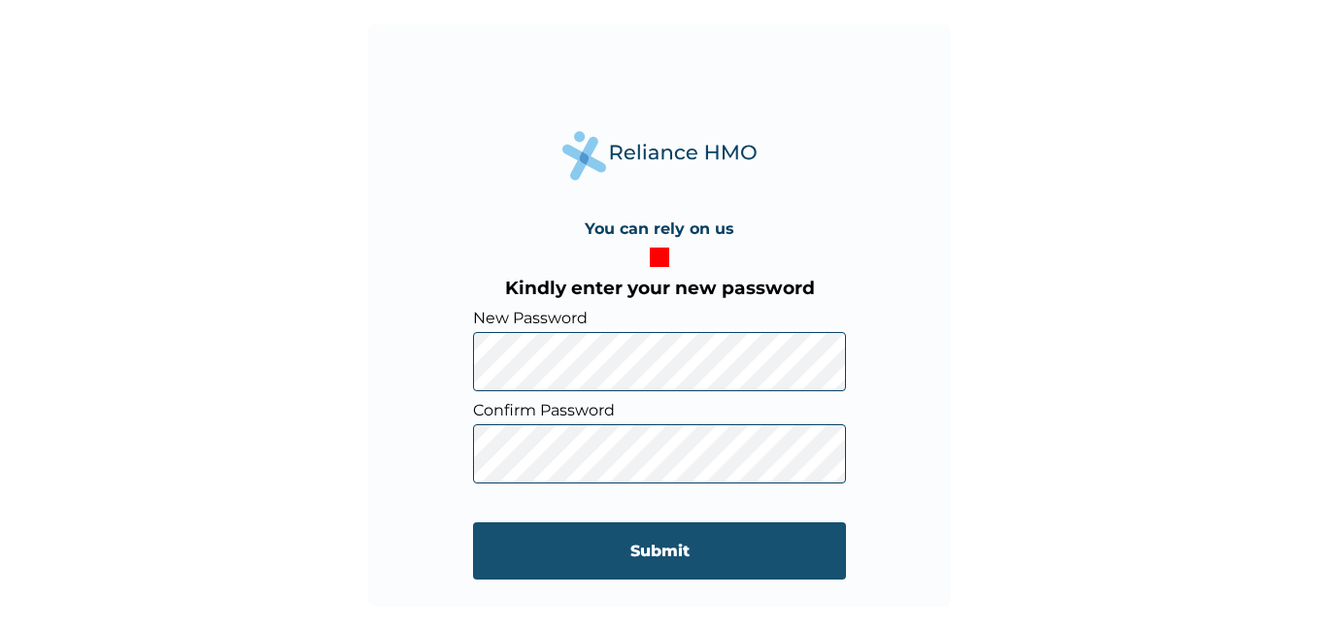
click at [703, 556] on input "Submit" at bounding box center [659, 551] width 373 height 57
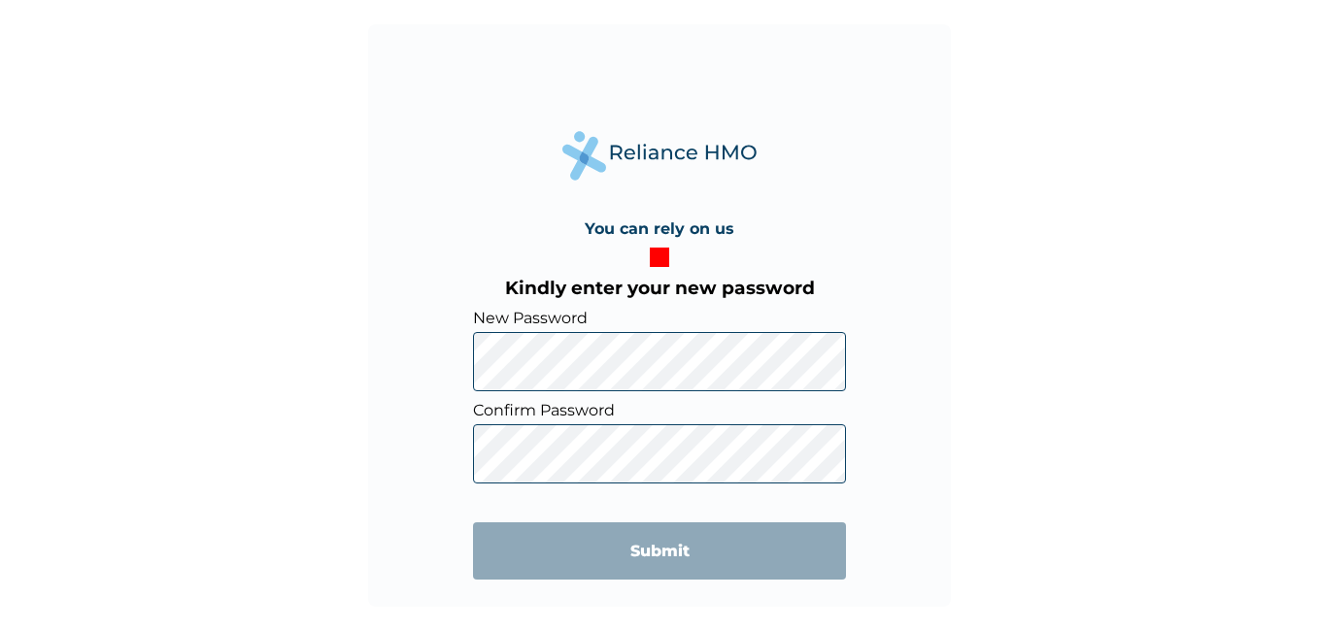
drag, startPoint x: 1314, startPoint y: 141, endPoint x: 1296, endPoint y: 261, distance: 121.8
click at [1296, 255] on div "You can rely on us Kindly enter your new password New Password Confirm Password…" at bounding box center [659, 315] width 1319 height 631
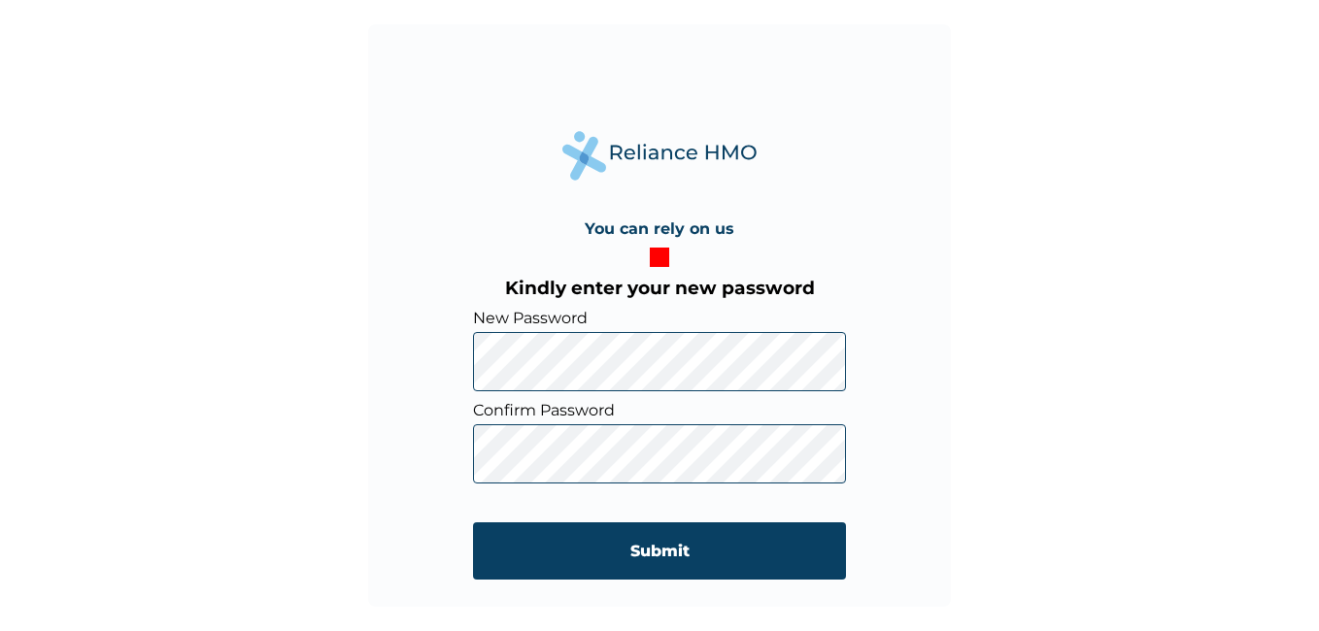
click at [287, 421] on div "You can rely on us Kindly enter your new password New Password Confirm Password…" at bounding box center [659, 315] width 1319 height 631
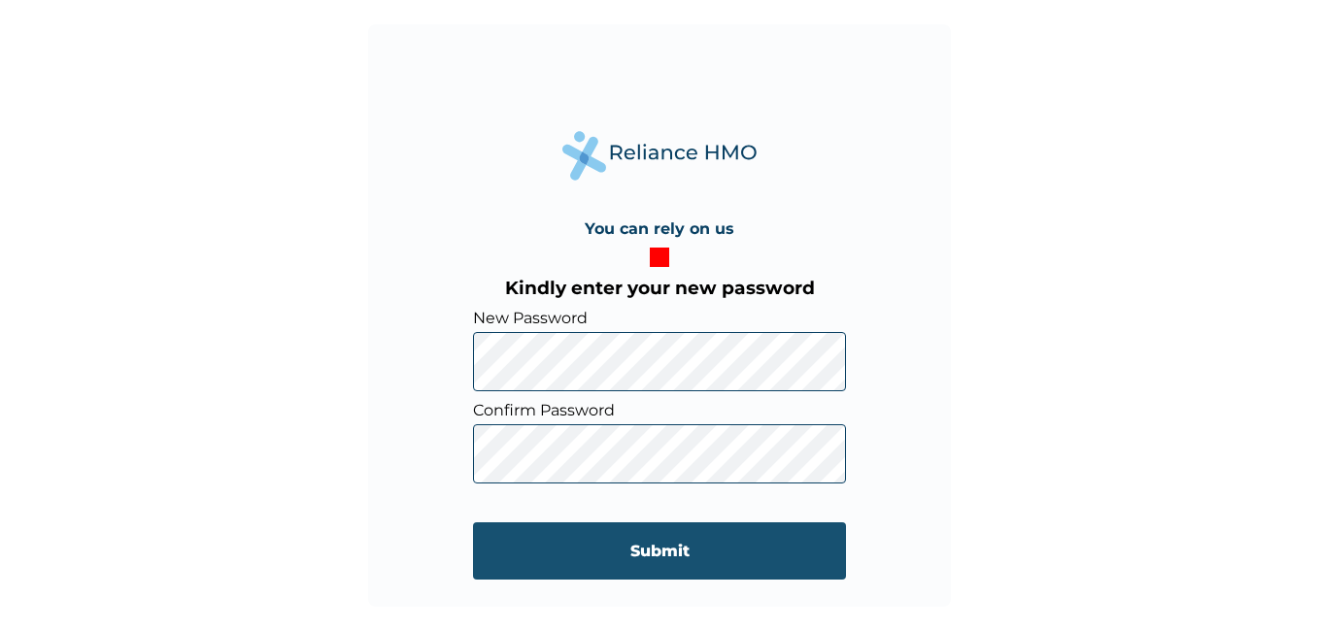
click at [597, 531] on input "Submit" at bounding box center [659, 551] width 373 height 57
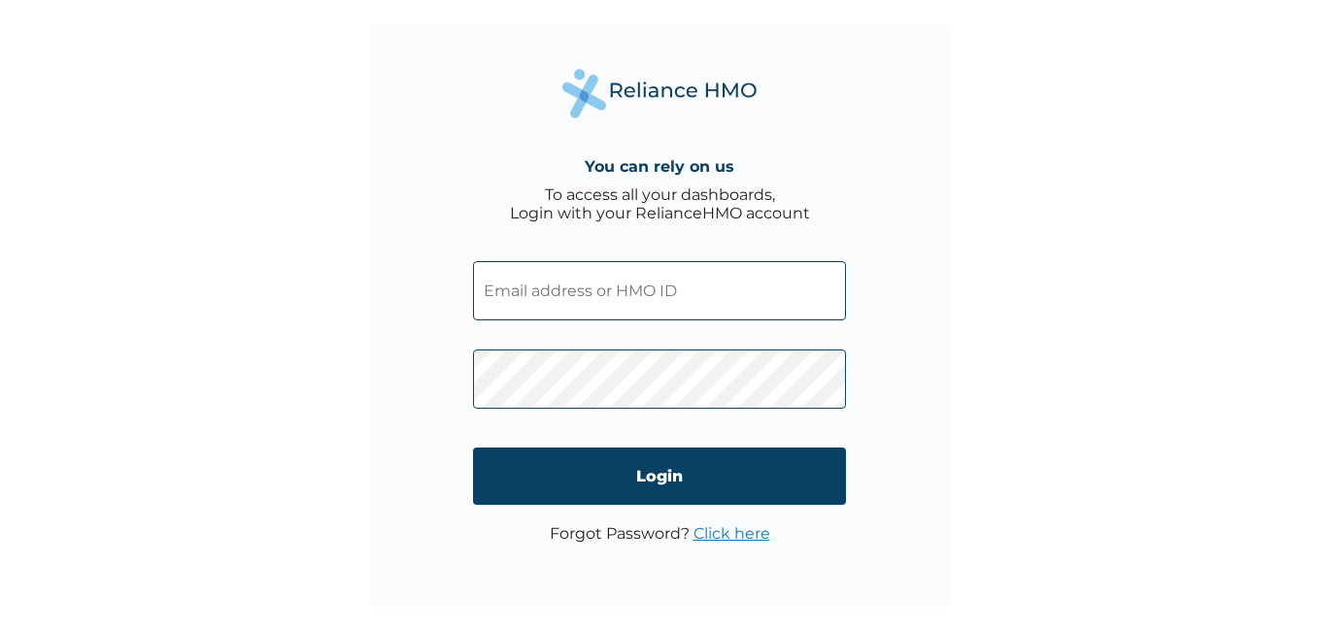
click at [646, 288] on input "text" at bounding box center [659, 290] width 373 height 59
click at [568, 298] on input "text" at bounding box center [659, 290] width 373 height 59
paste input "FAB/10161/A"
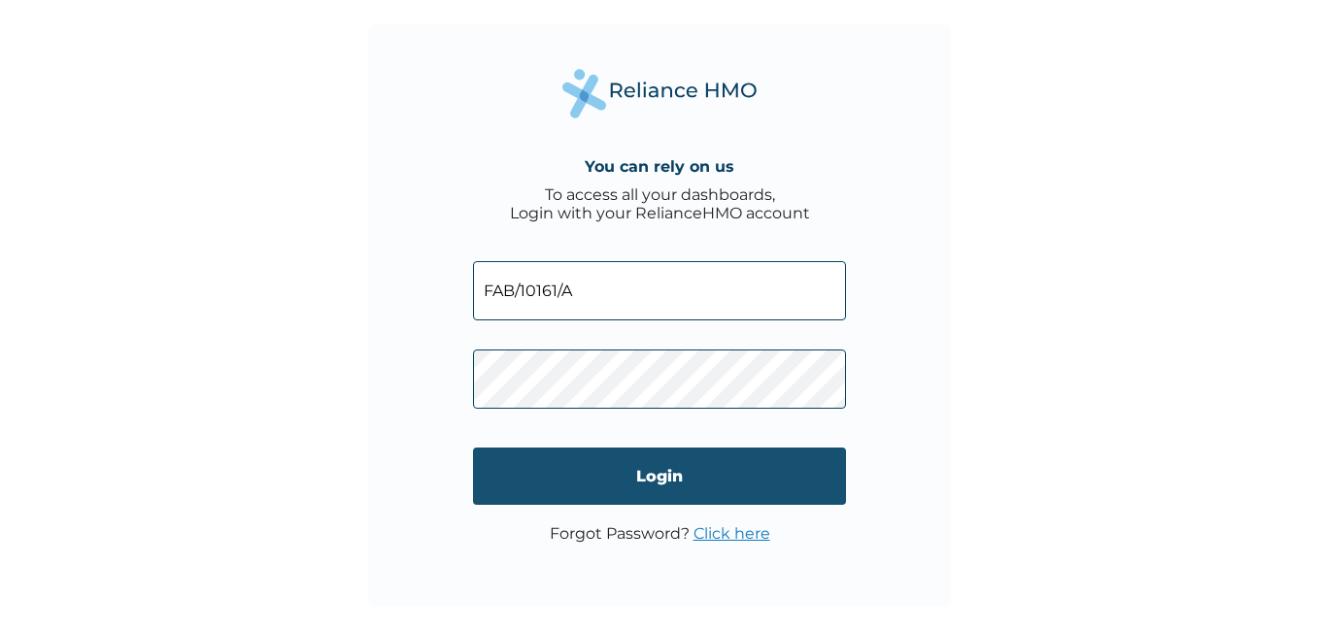
type input "FAB/10161/A"
click at [530, 464] on input "Login" at bounding box center [659, 476] width 373 height 57
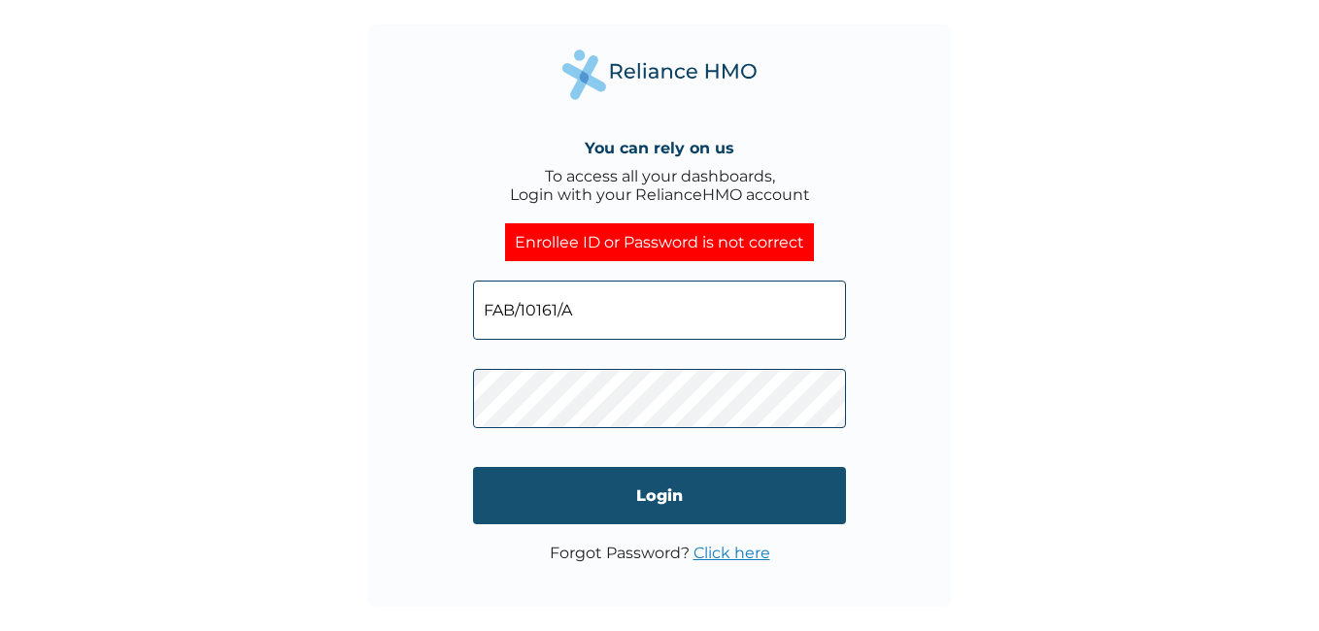
click at [570, 486] on input "Login" at bounding box center [659, 495] width 373 height 57
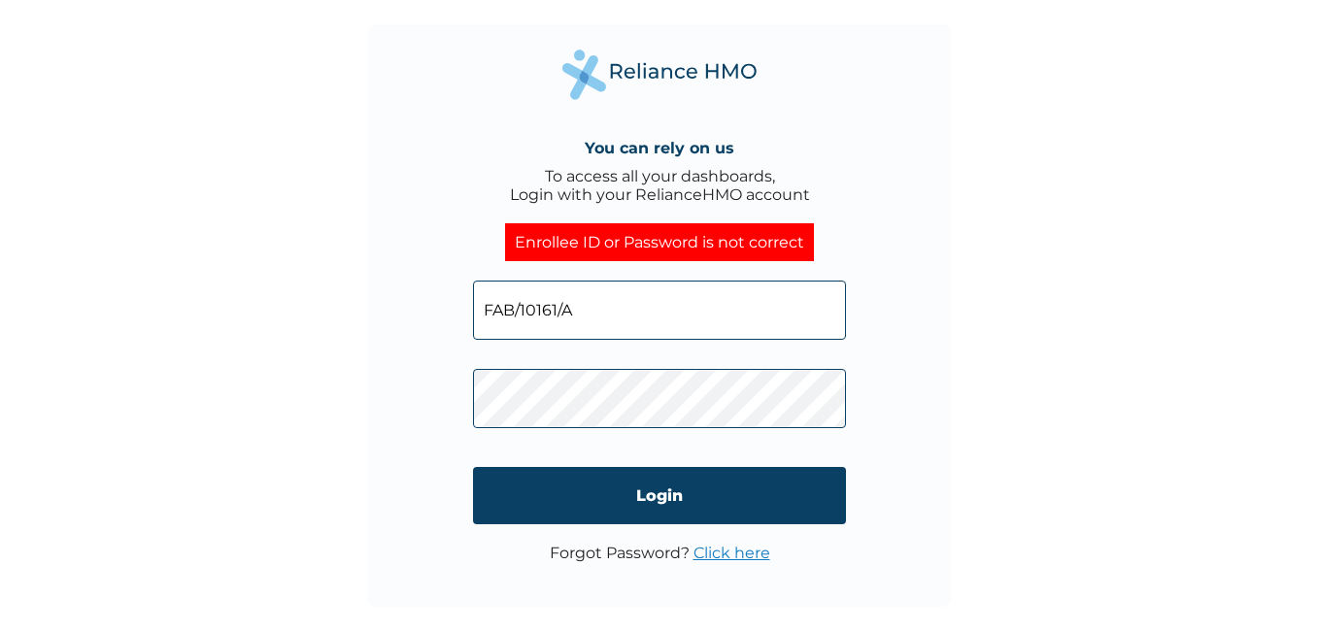
click at [407, 400] on div "You can rely on us To access all your dashboards, Login with your RelianceHMO a…" at bounding box center [659, 315] width 583 height 583
click at [503, 507] on input "Login" at bounding box center [659, 495] width 373 height 57
click at [733, 549] on link "Click here" at bounding box center [732, 553] width 77 height 18
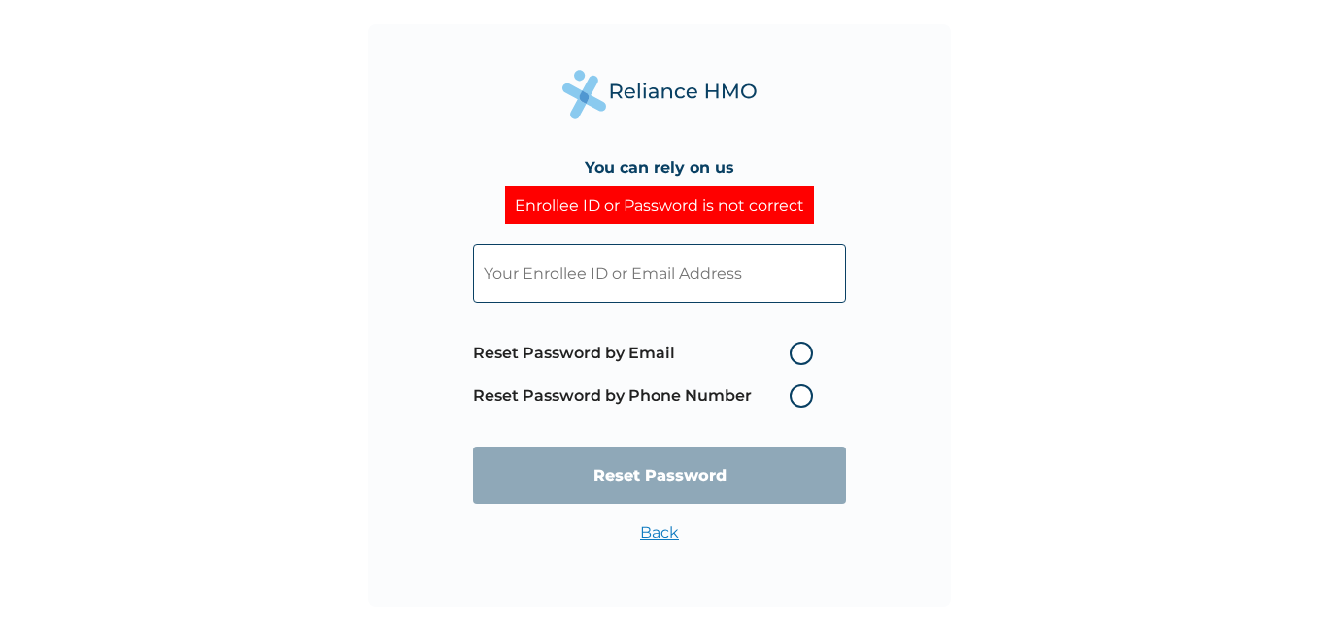
click at [801, 354] on label "Reset Password by Email" at bounding box center [648, 353] width 350 height 23
click at [794, 354] on input "Reset Password by Email" at bounding box center [777, 353] width 31 height 31
radio input "true"
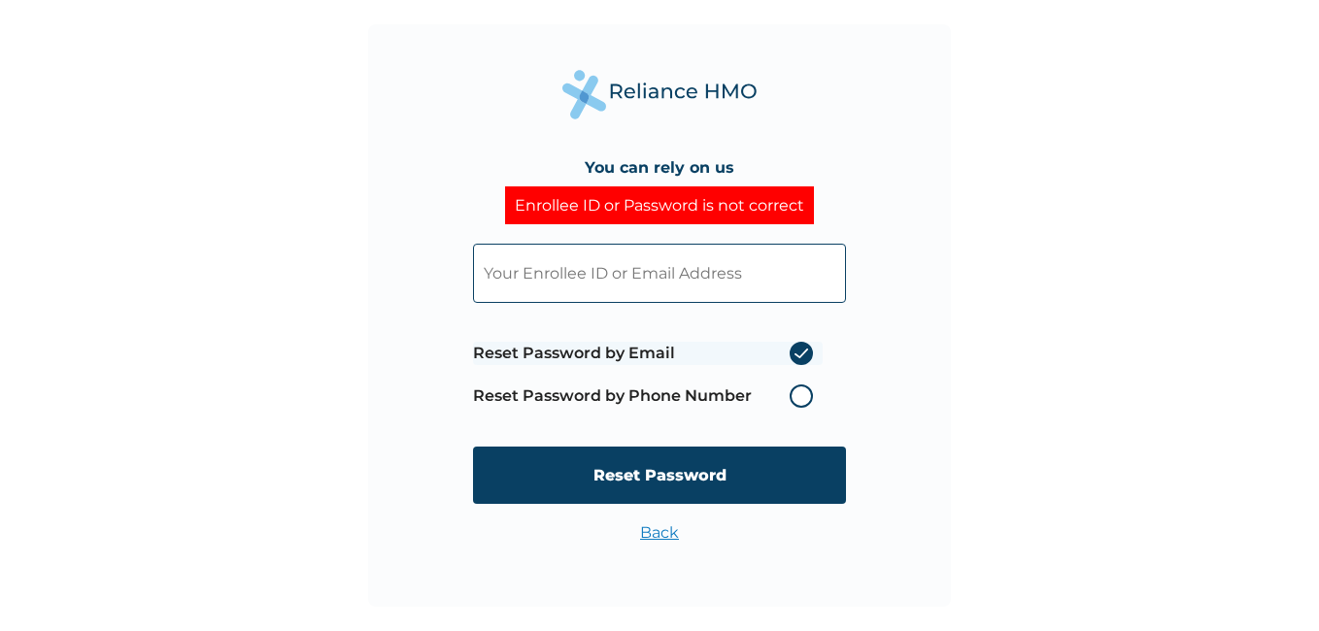
click at [800, 393] on label "Reset Password by Phone Number" at bounding box center [648, 396] width 350 height 23
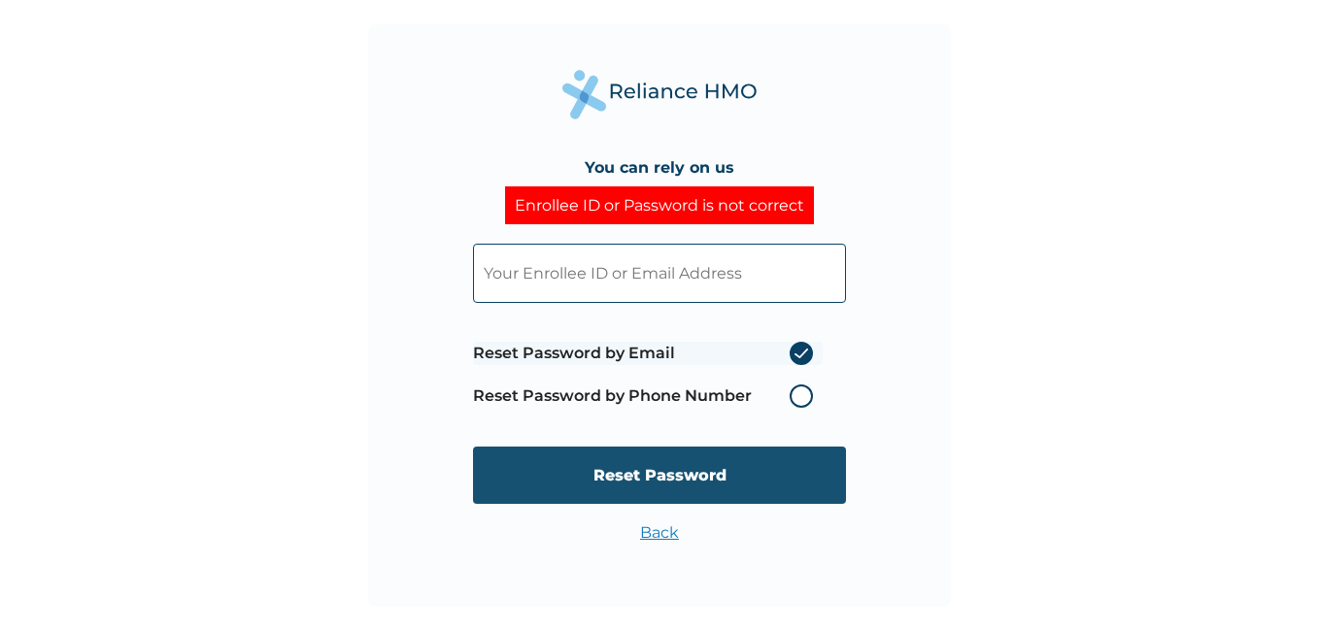
click at [691, 476] on input "Reset Password" at bounding box center [659, 475] width 373 height 57
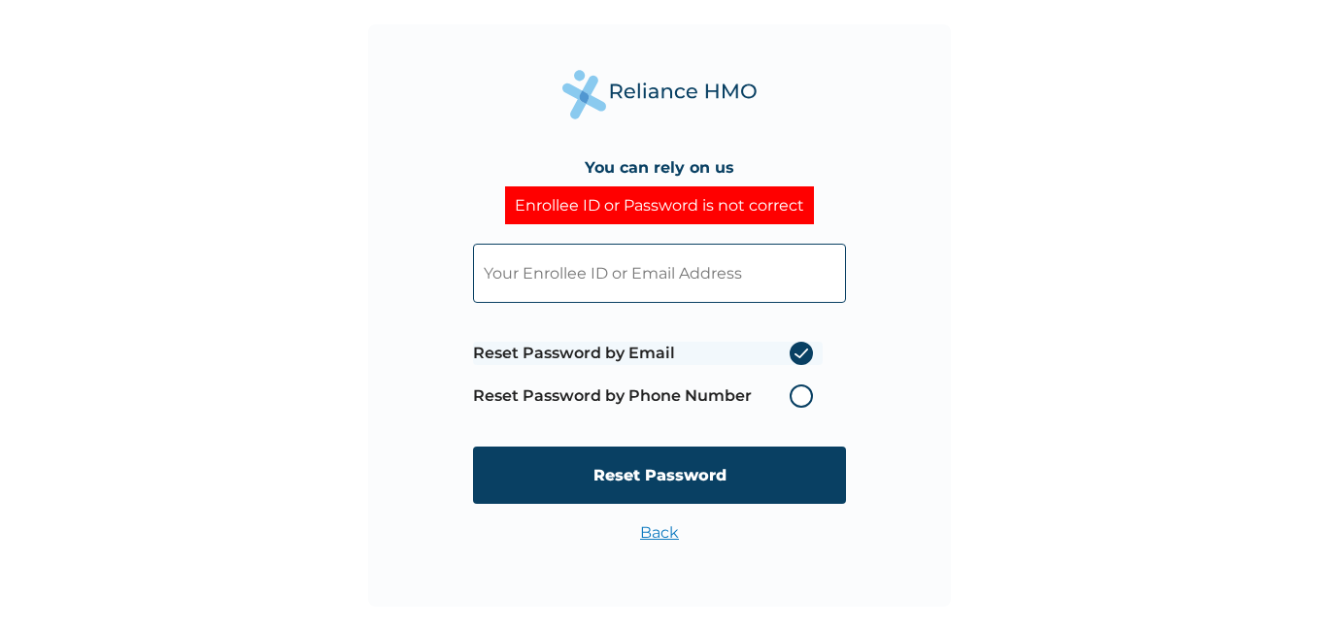
paste input "FAB/10161/A"
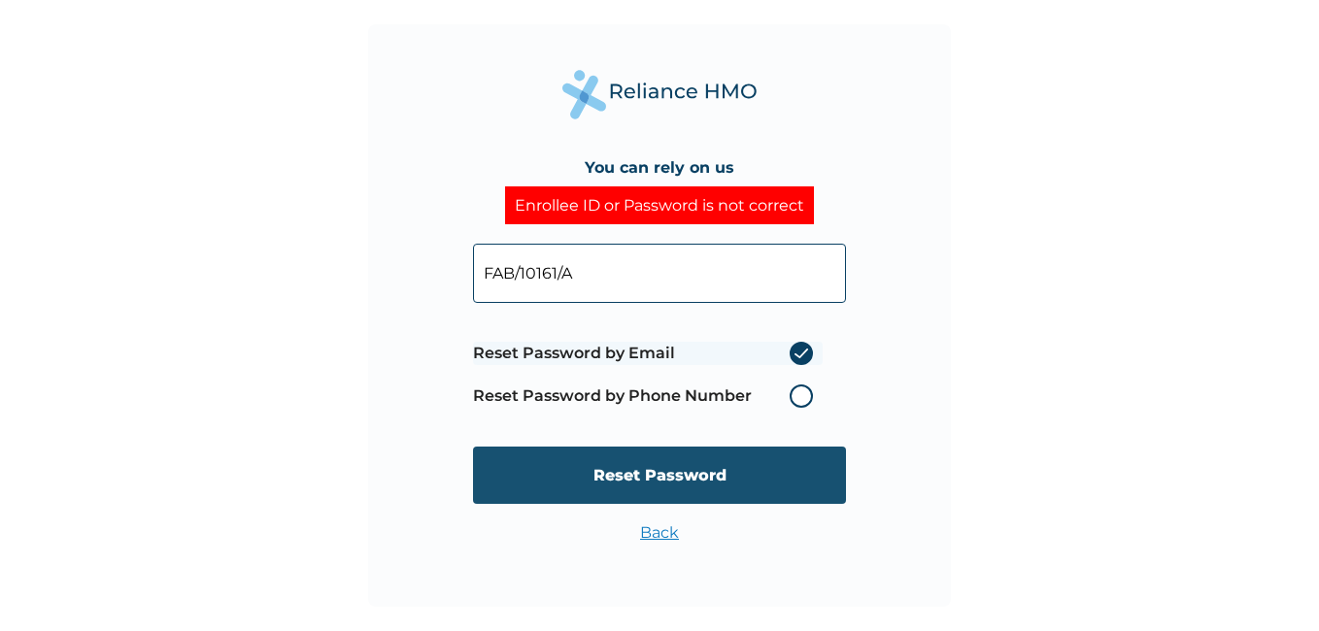
type input "FAB/10161/A"
click at [612, 475] on input "Reset Password" at bounding box center [659, 475] width 373 height 57
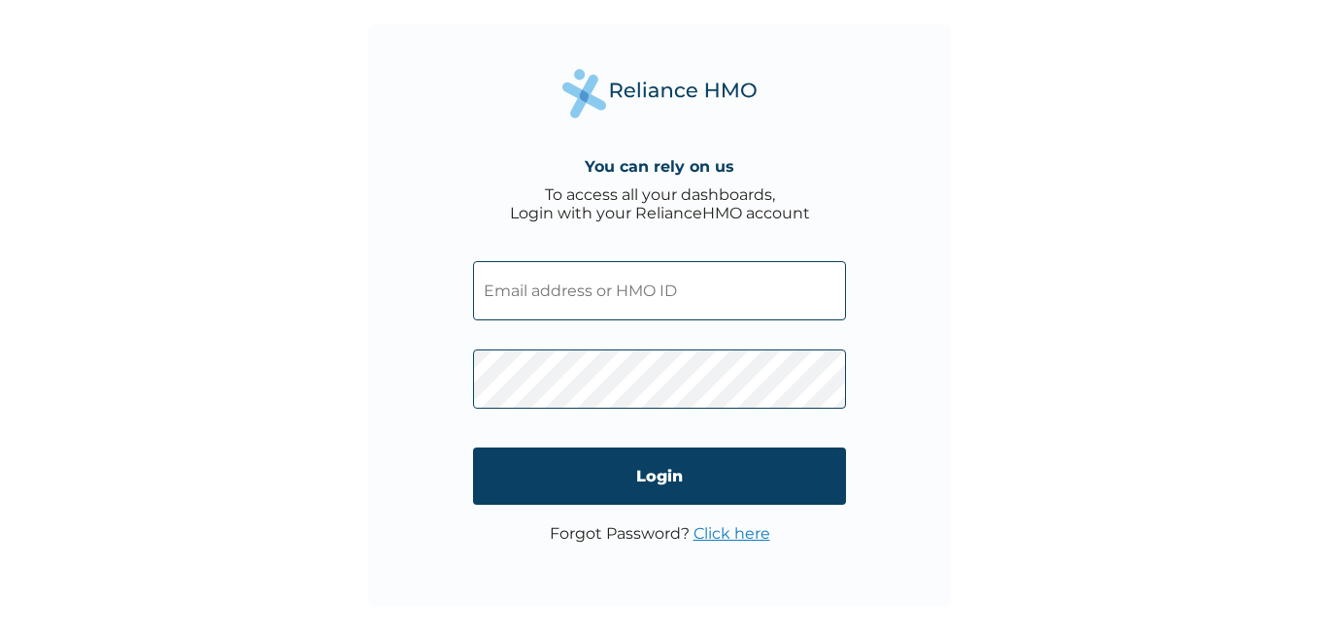
click at [563, 280] on input "text" at bounding box center [659, 290] width 373 height 59
paste input "FAB/10161/A"
type input "FAB/10161/A"
click at [433, 382] on div "You can rely on us To access all your dashboards, Login with your RelianceHMO a…" at bounding box center [659, 315] width 583 height 583
click at [897, 378] on div "You can rely on us To access all your dashboards, Login with your RelianceHMO a…" at bounding box center [659, 315] width 583 height 583
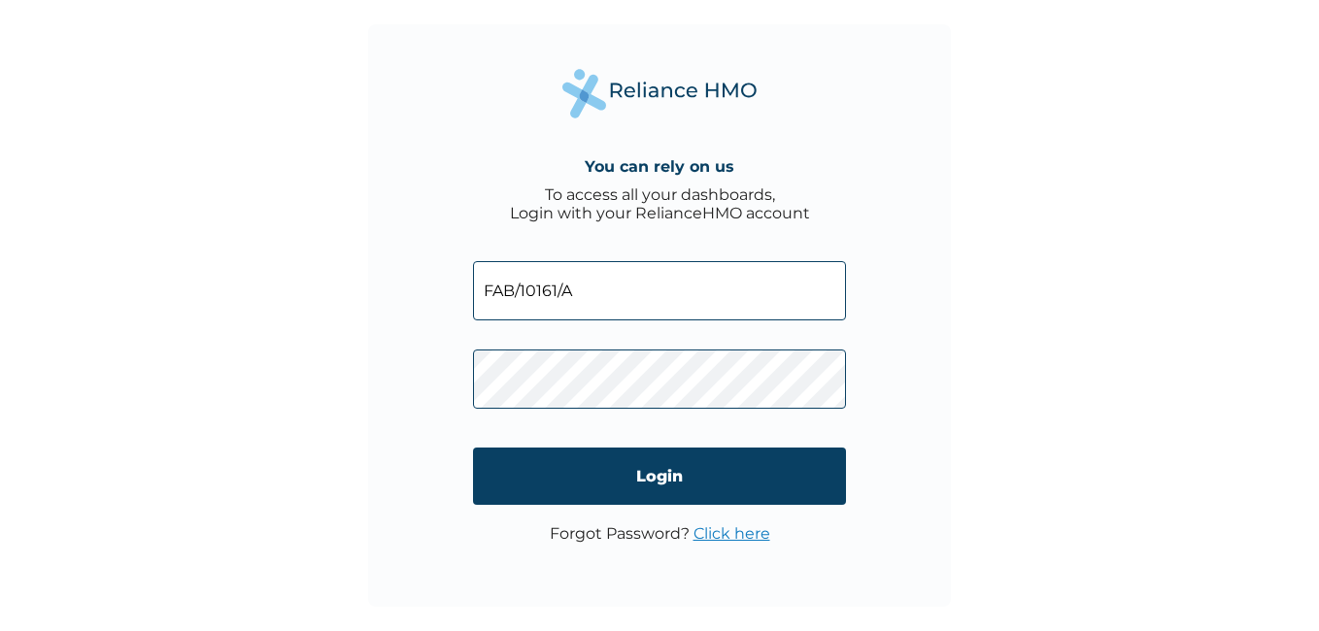
click at [648, 461] on input "Login" at bounding box center [659, 476] width 373 height 57
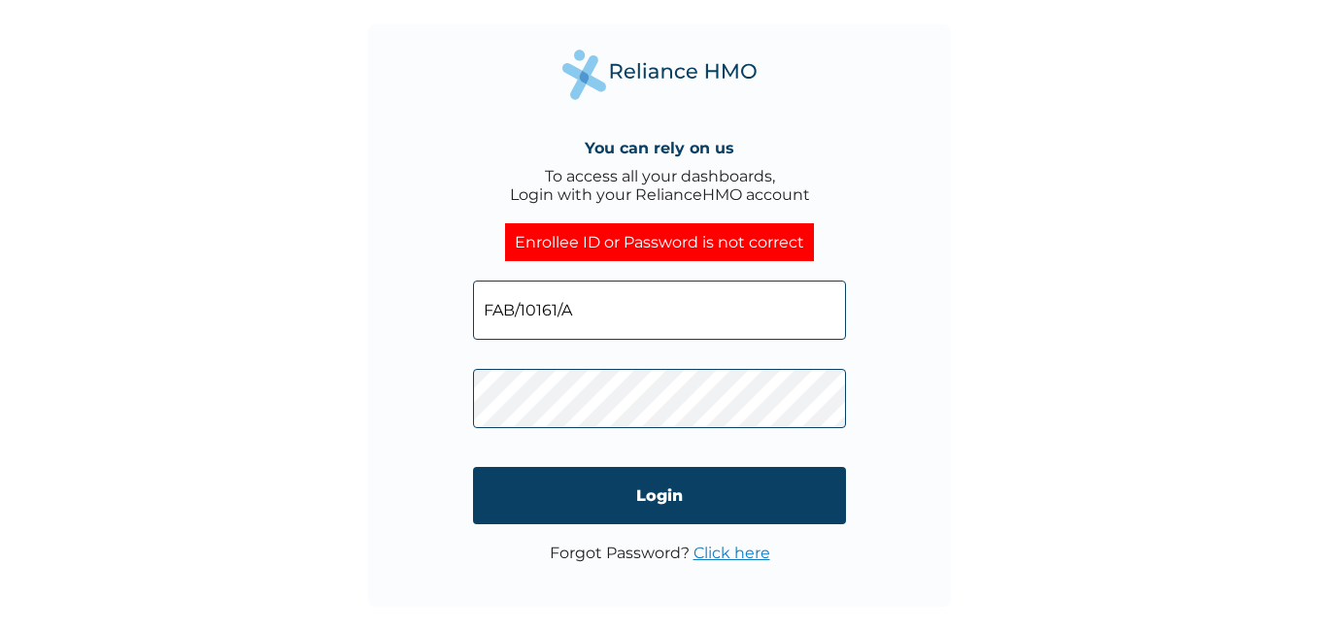
click at [732, 552] on link "Click here" at bounding box center [732, 553] width 77 height 18
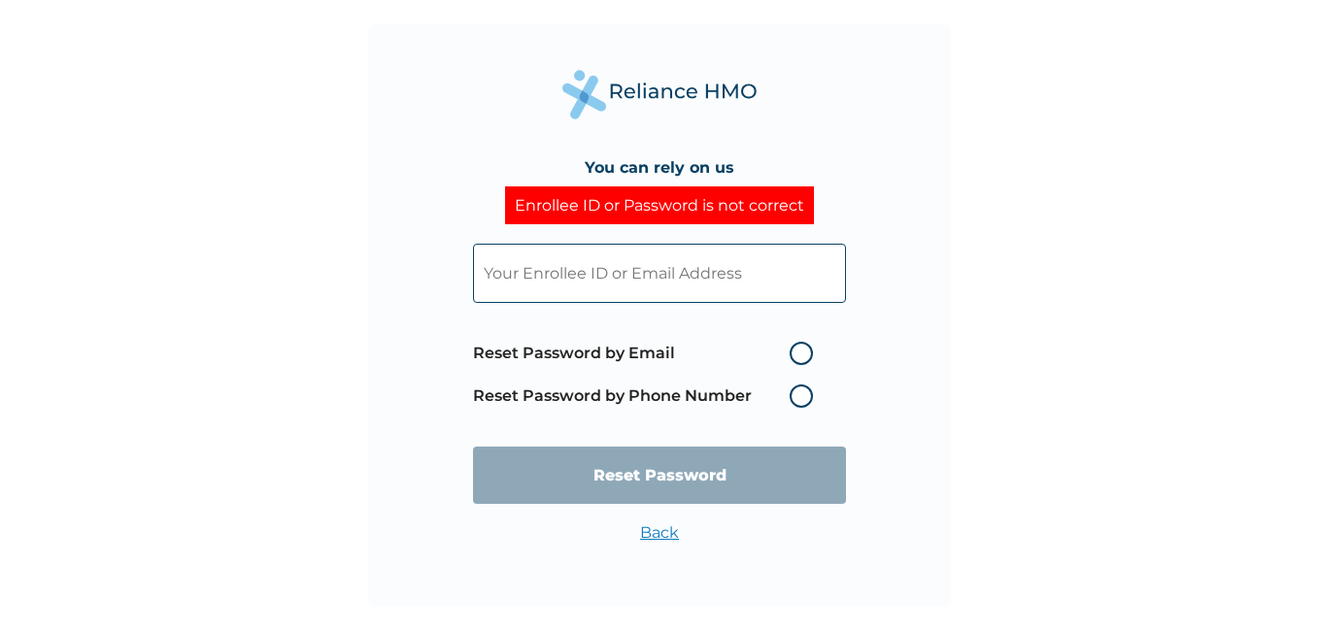
click at [796, 399] on label "Reset Password by Phone Number" at bounding box center [648, 396] width 350 height 23
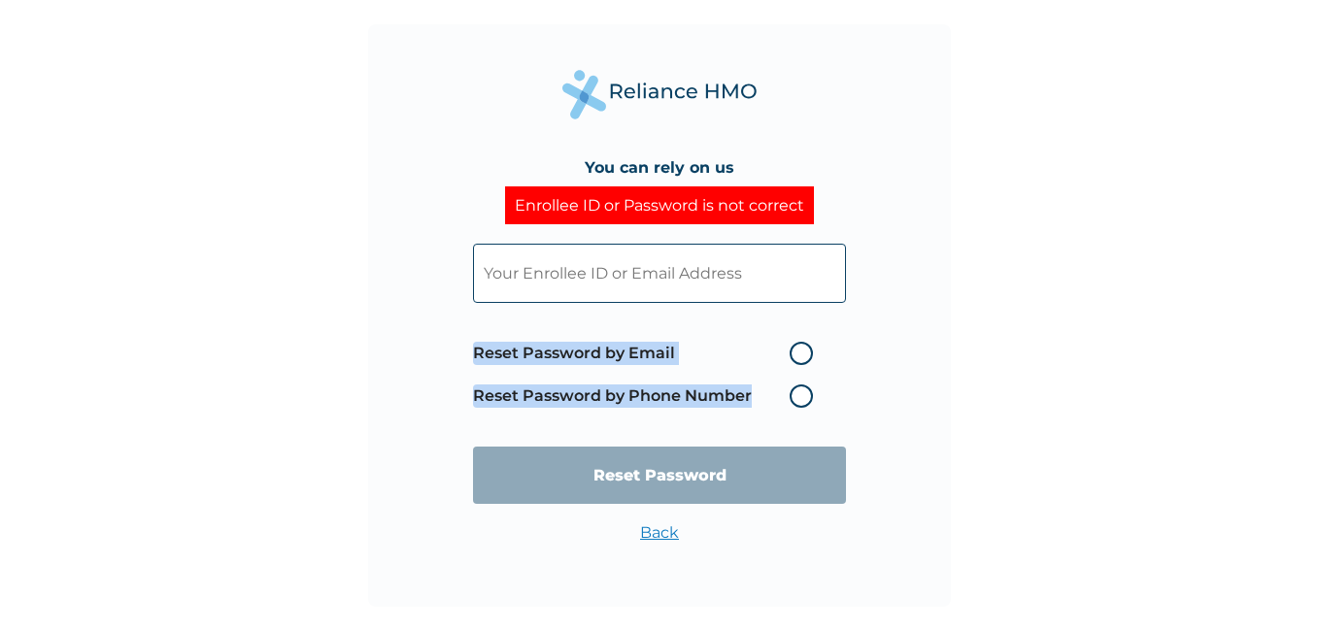
click at [796, 399] on label "Reset Password by Phone Number" at bounding box center [648, 396] width 350 height 23
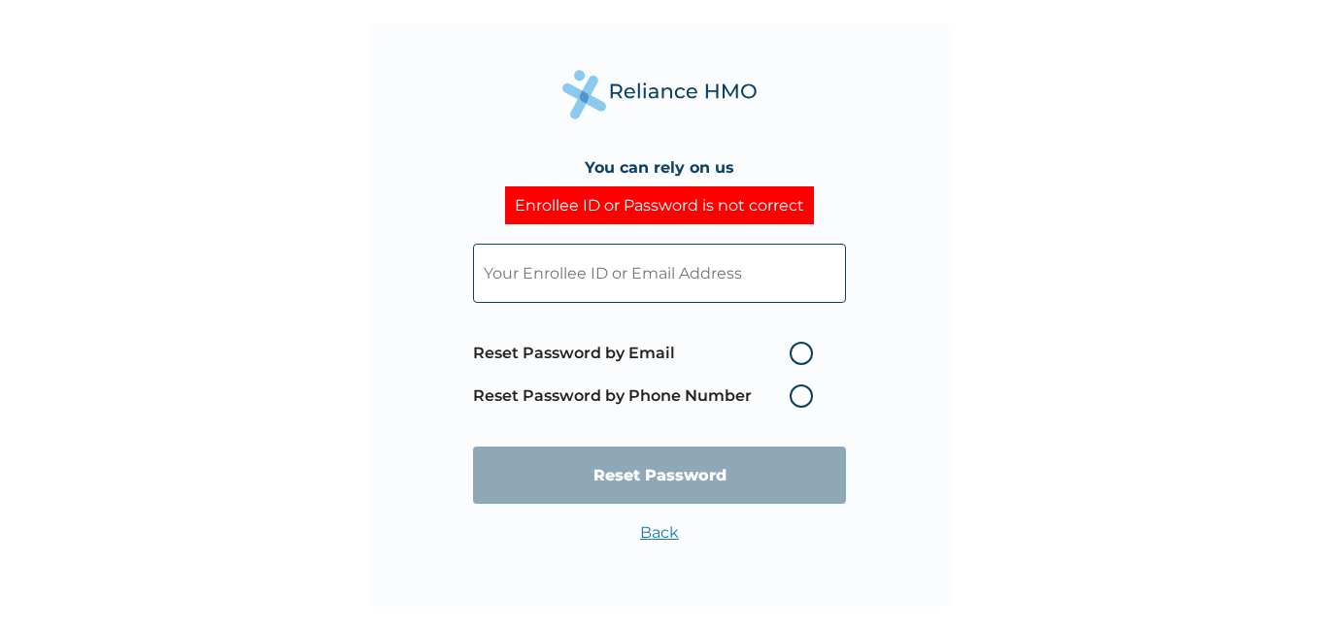
drag, startPoint x: 796, startPoint y: 399, endPoint x: 796, endPoint y: 351, distance: 48.6
click at [796, 351] on label "Reset Password by Email" at bounding box center [648, 353] width 350 height 23
click at [794, 351] on input "Reset Password by Email" at bounding box center [777, 353] width 31 height 31
radio input "true"
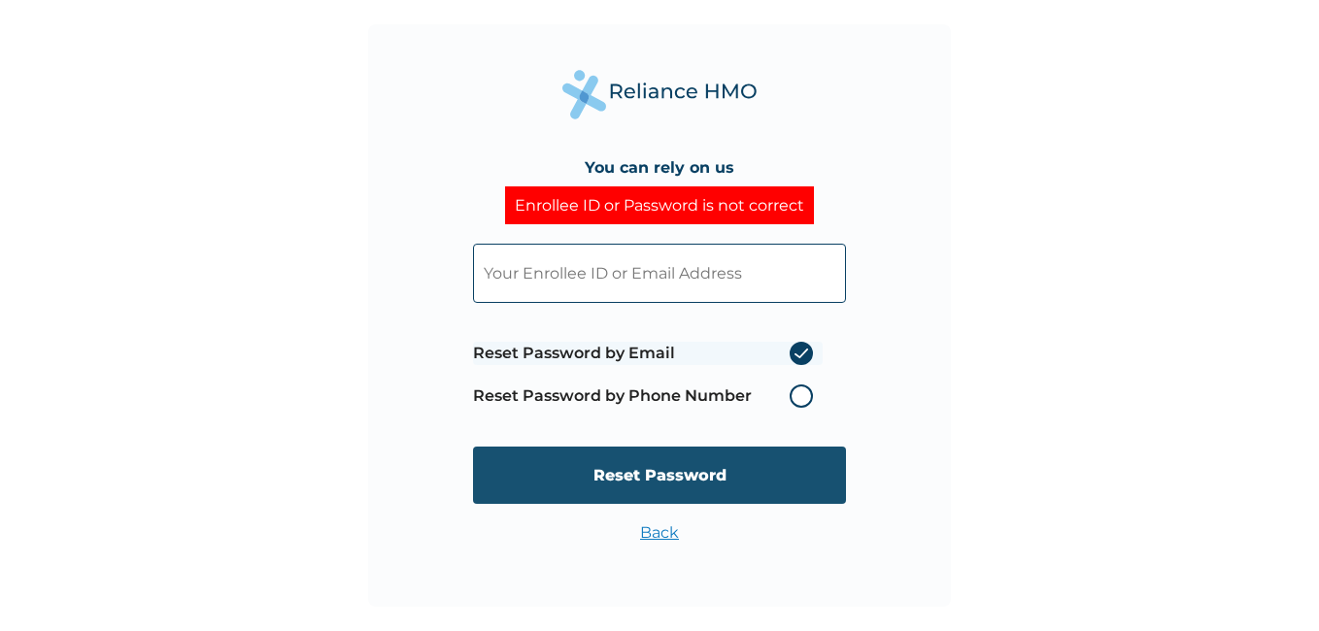
click at [662, 479] on input "Reset Password" at bounding box center [659, 475] width 373 height 57
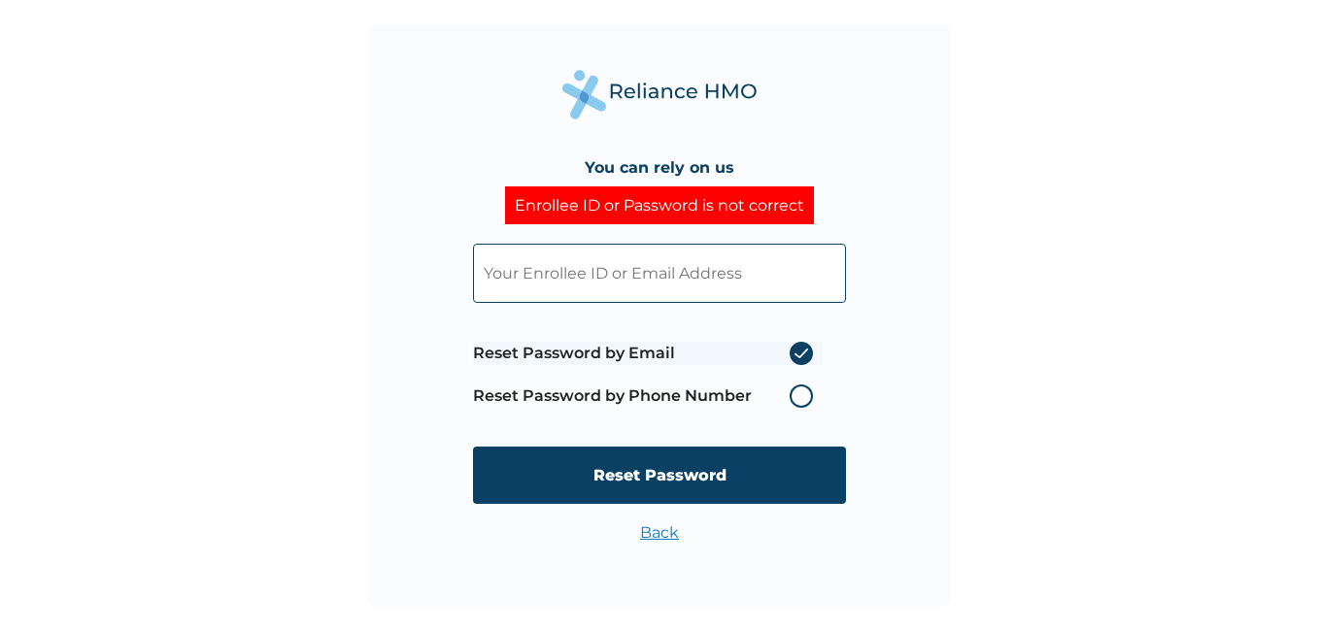
paste input "FAB/10161/A"
type input "FAB/10161/A"
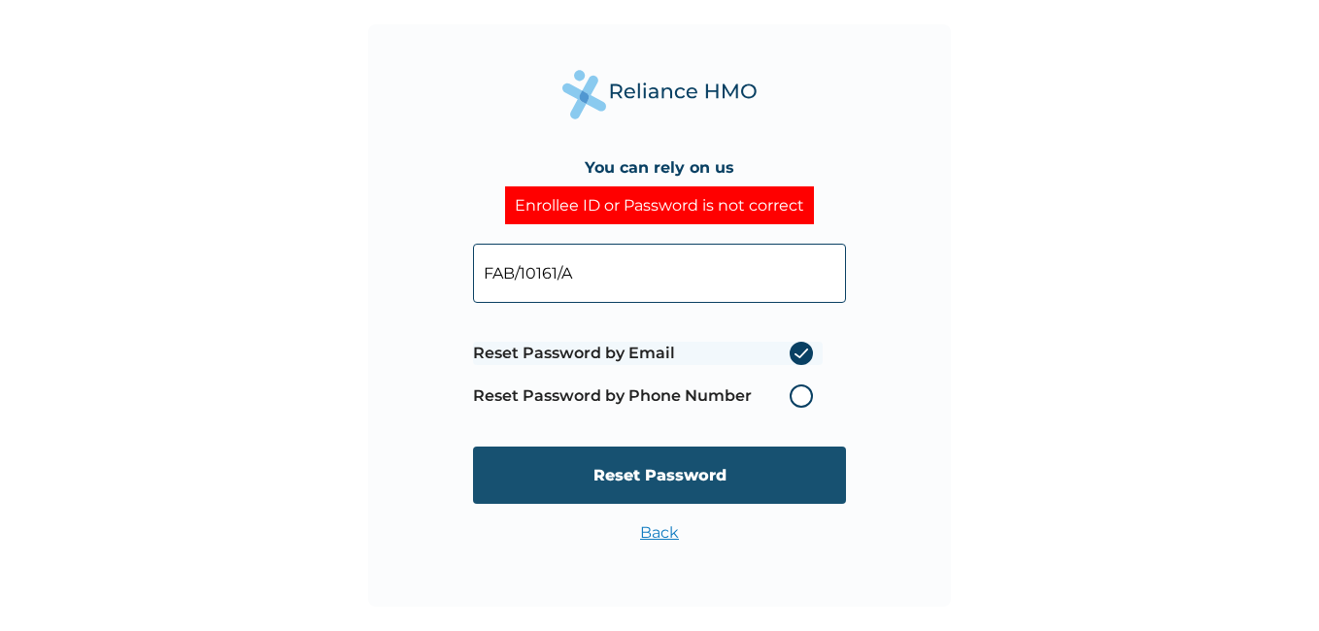
click at [605, 462] on input "Reset Password" at bounding box center [659, 475] width 373 height 57
